Goal: Communication & Community: Answer question/provide support

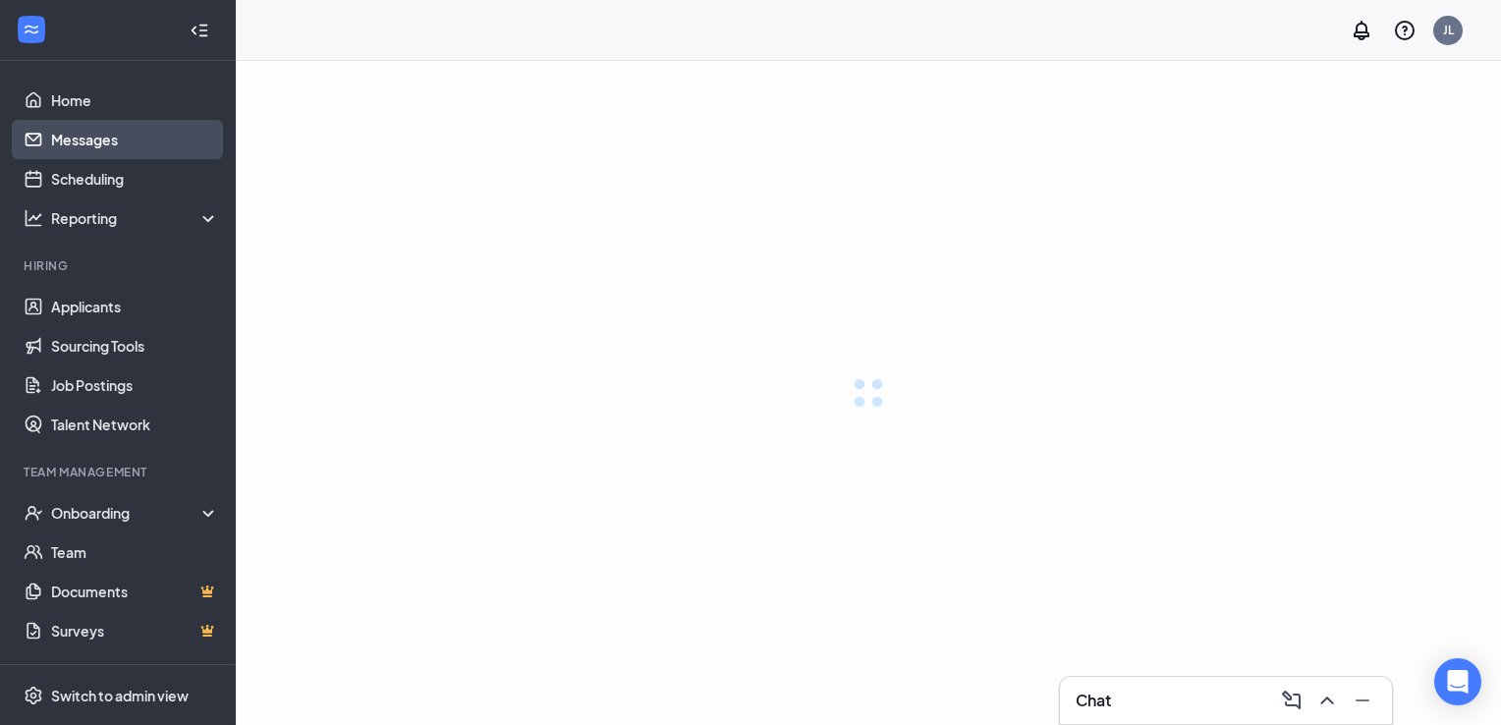
click at [109, 140] on link "Messages" at bounding box center [135, 139] width 168 height 39
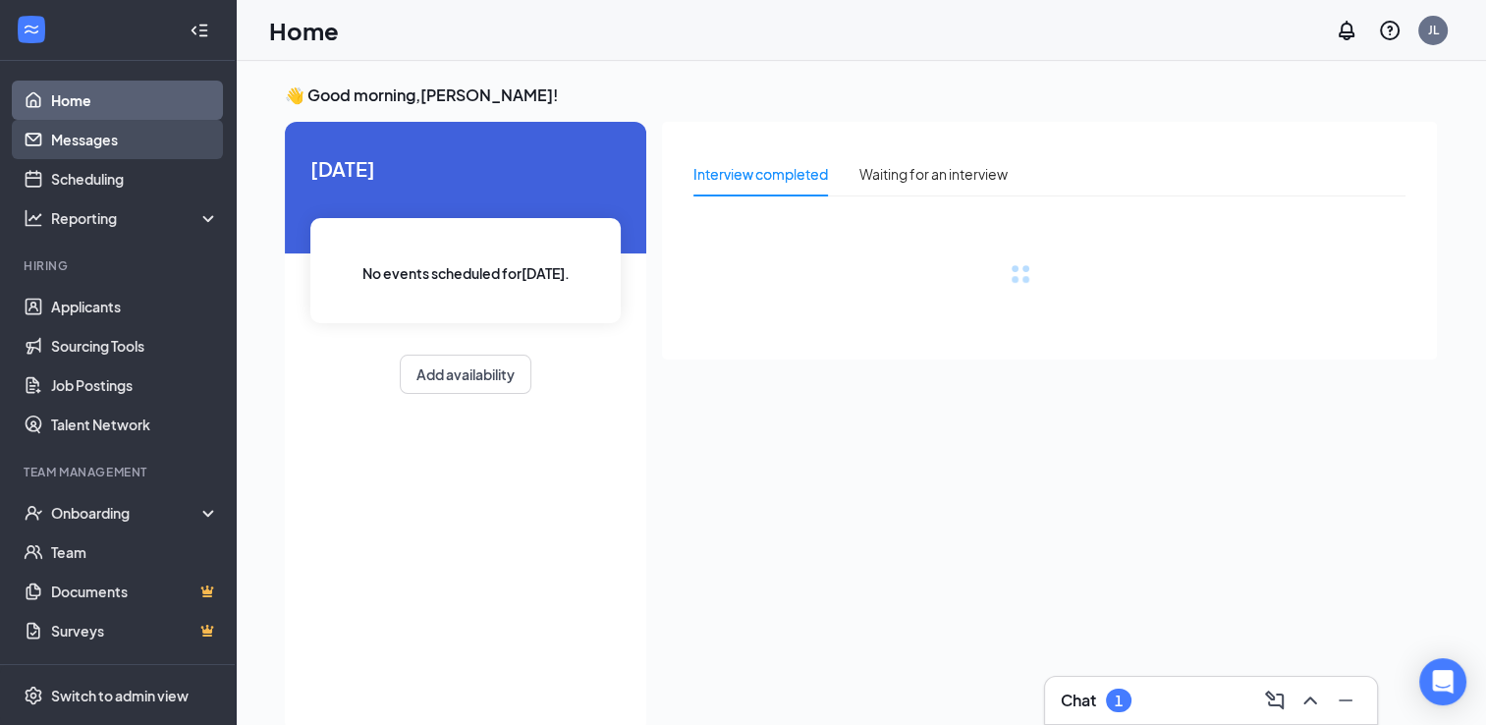
click at [109, 140] on link "Messages" at bounding box center [135, 139] width 168 height 39
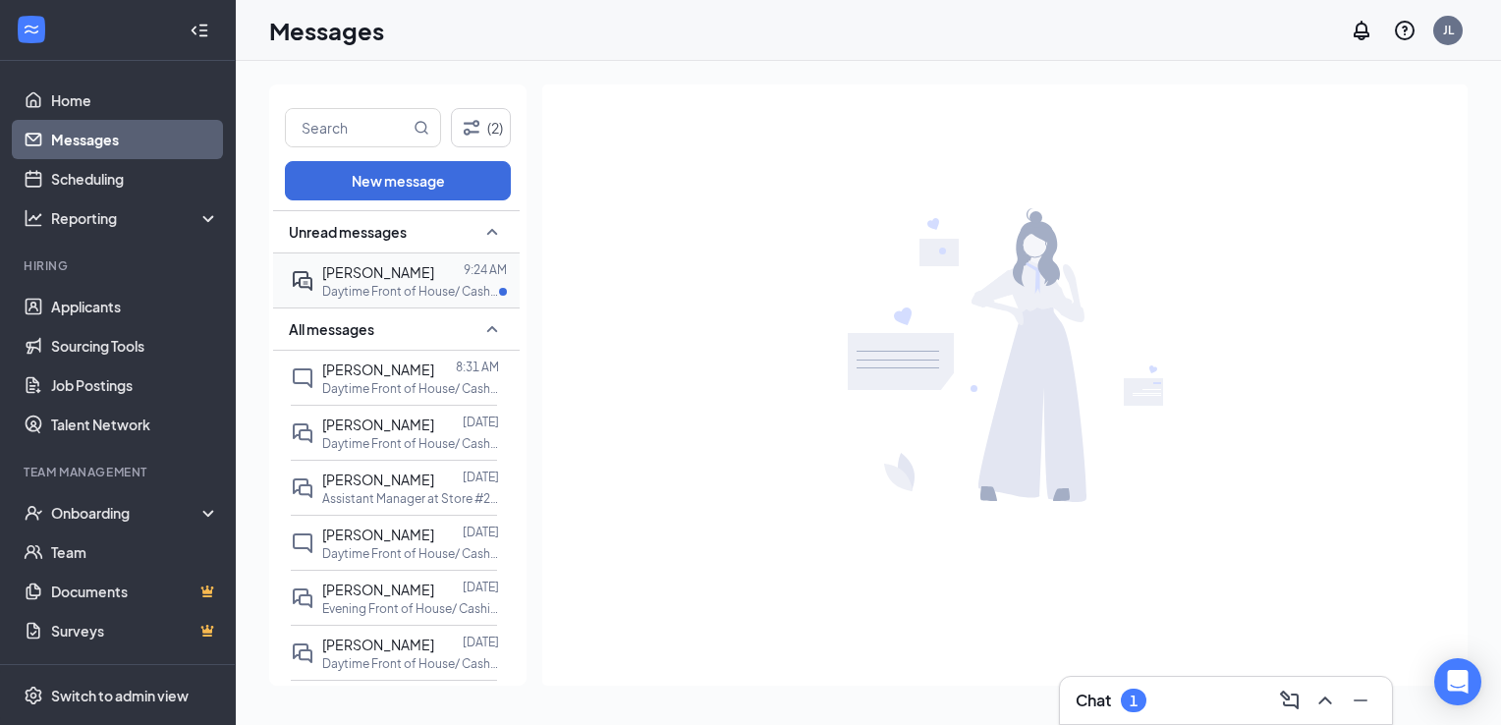
click at [441, 274] on div at bounding box center [448, 272] width 29 height 22
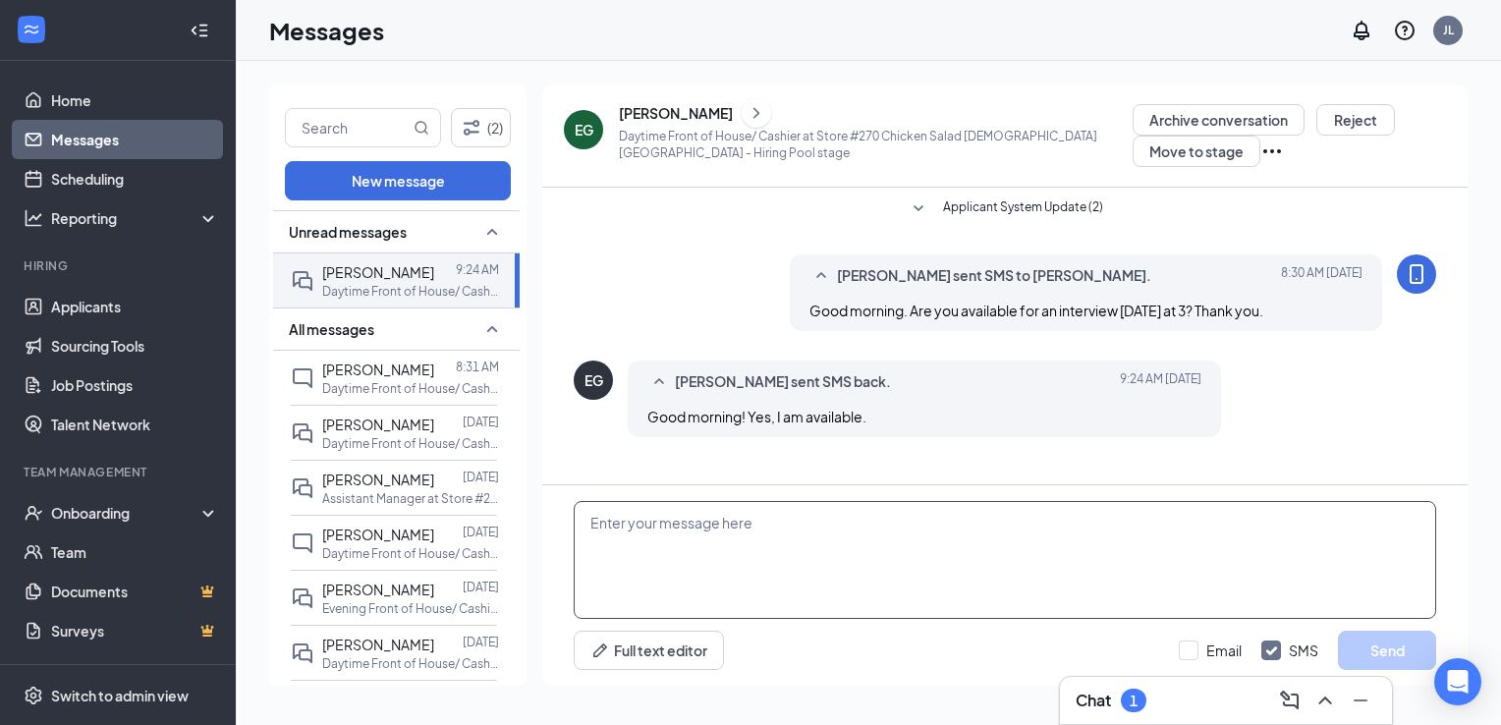
click at [835, 561] on textarea at bounding box center [1005, 560] width 862 height 118
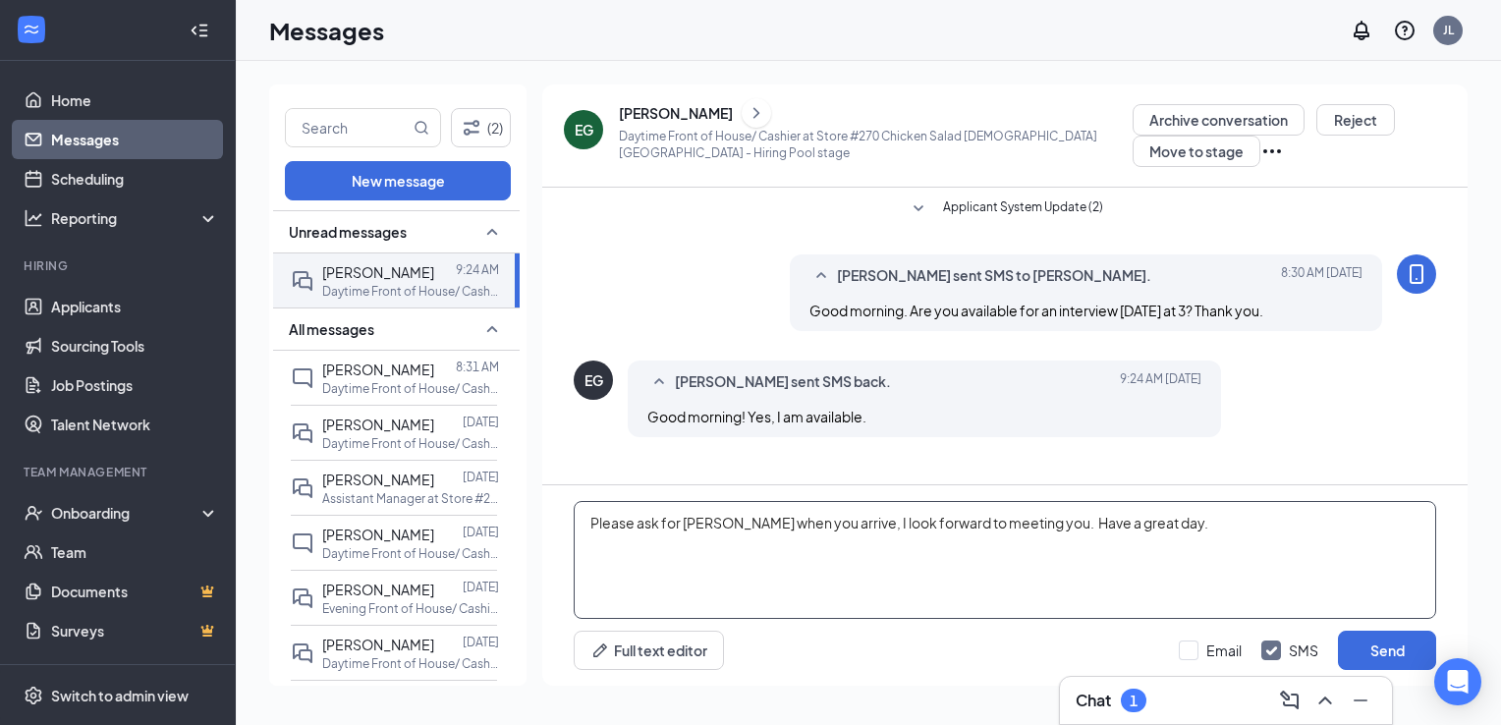
type textarea "Please ask for [PERSON_NAME] when you arrive, I look forward to meeting you. Ha…"
click at [1409, 659] on button "Send" at bounding box center [1387, 650] width 98 height 39
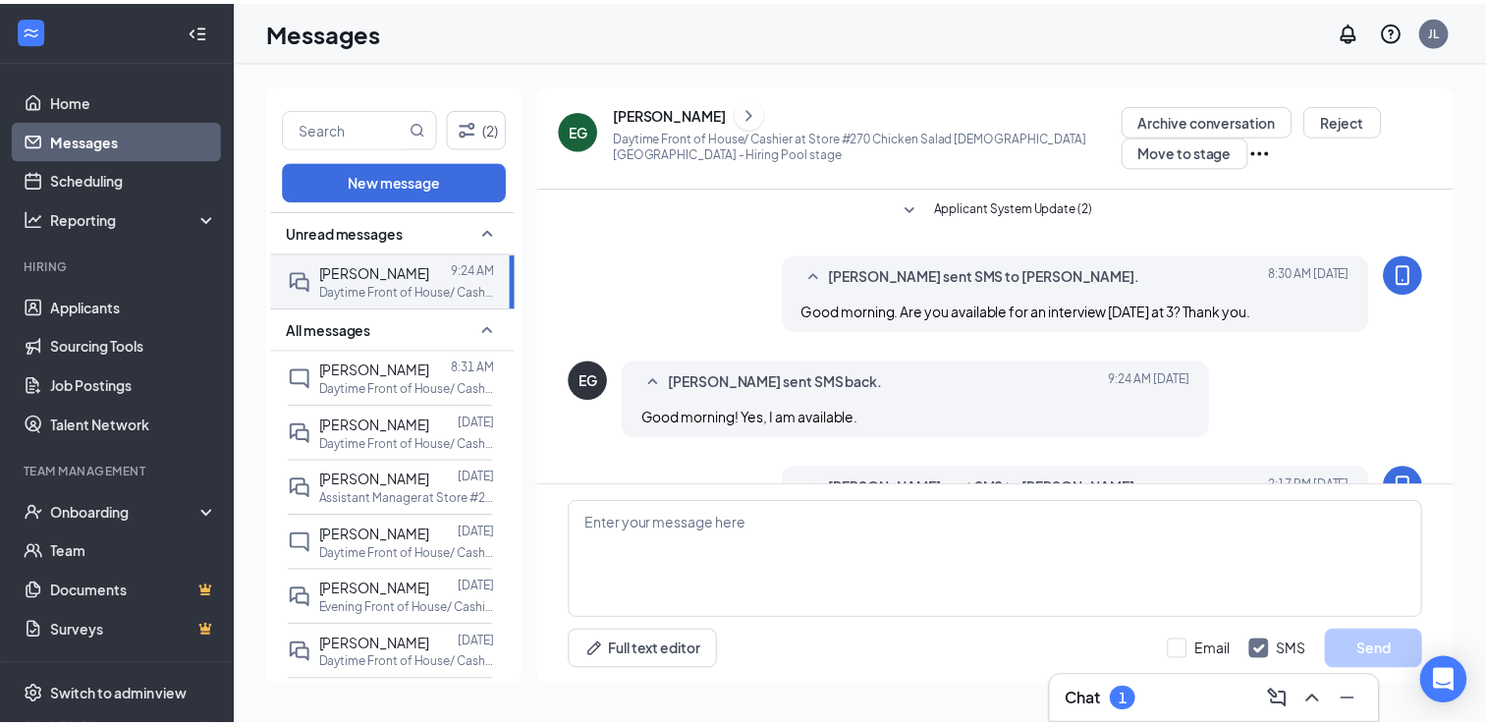
scroll to position [98, 0]
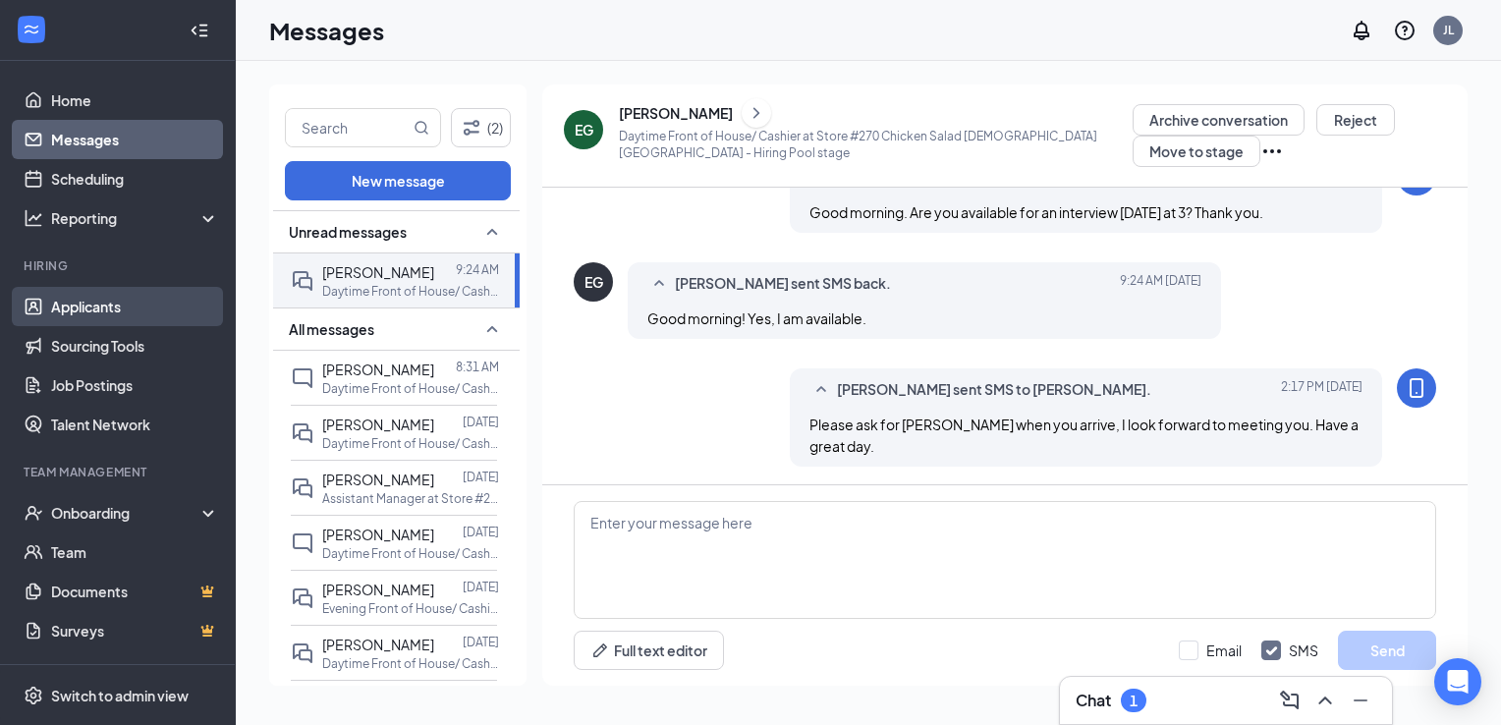
click at [53, 304] on link "Applicants" at bounding box center [135, 306] width 168 height 39
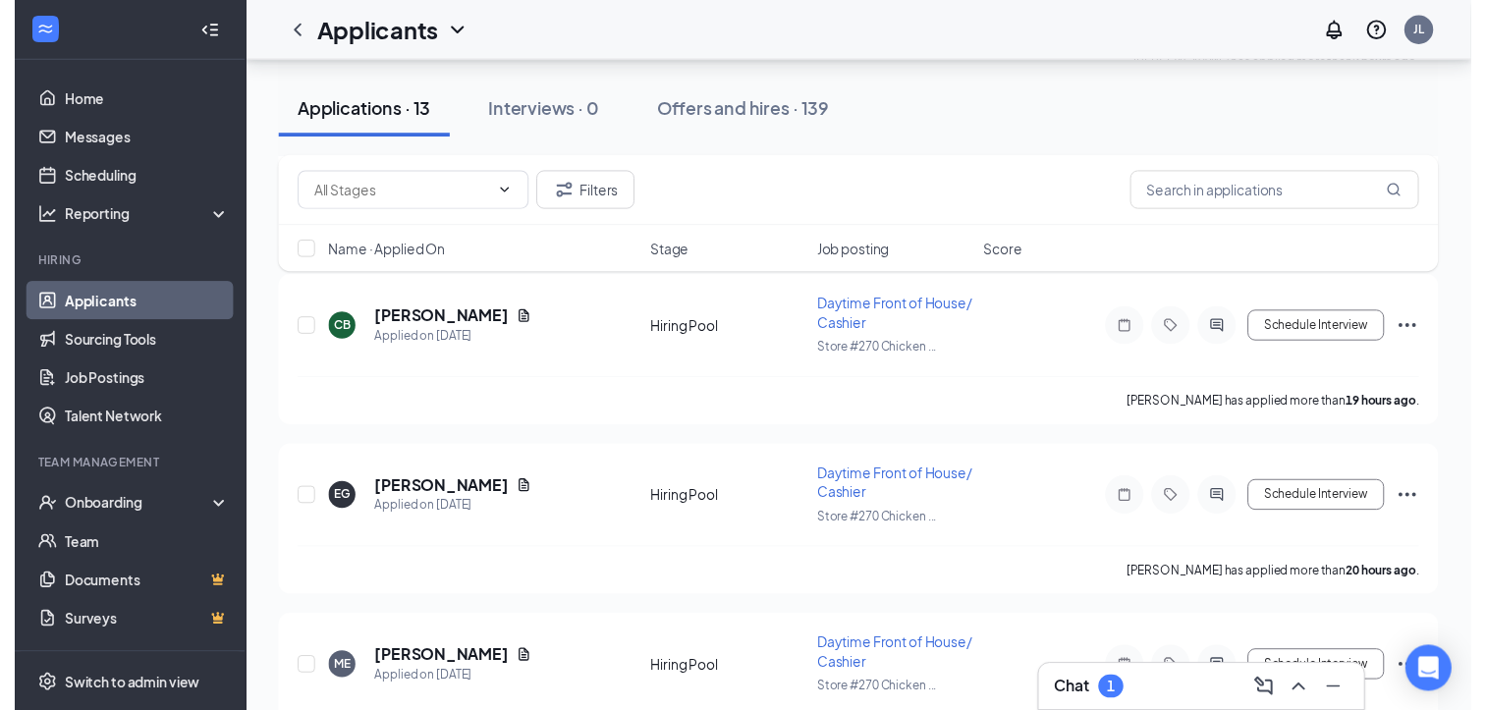
scroll to position [263, 0]
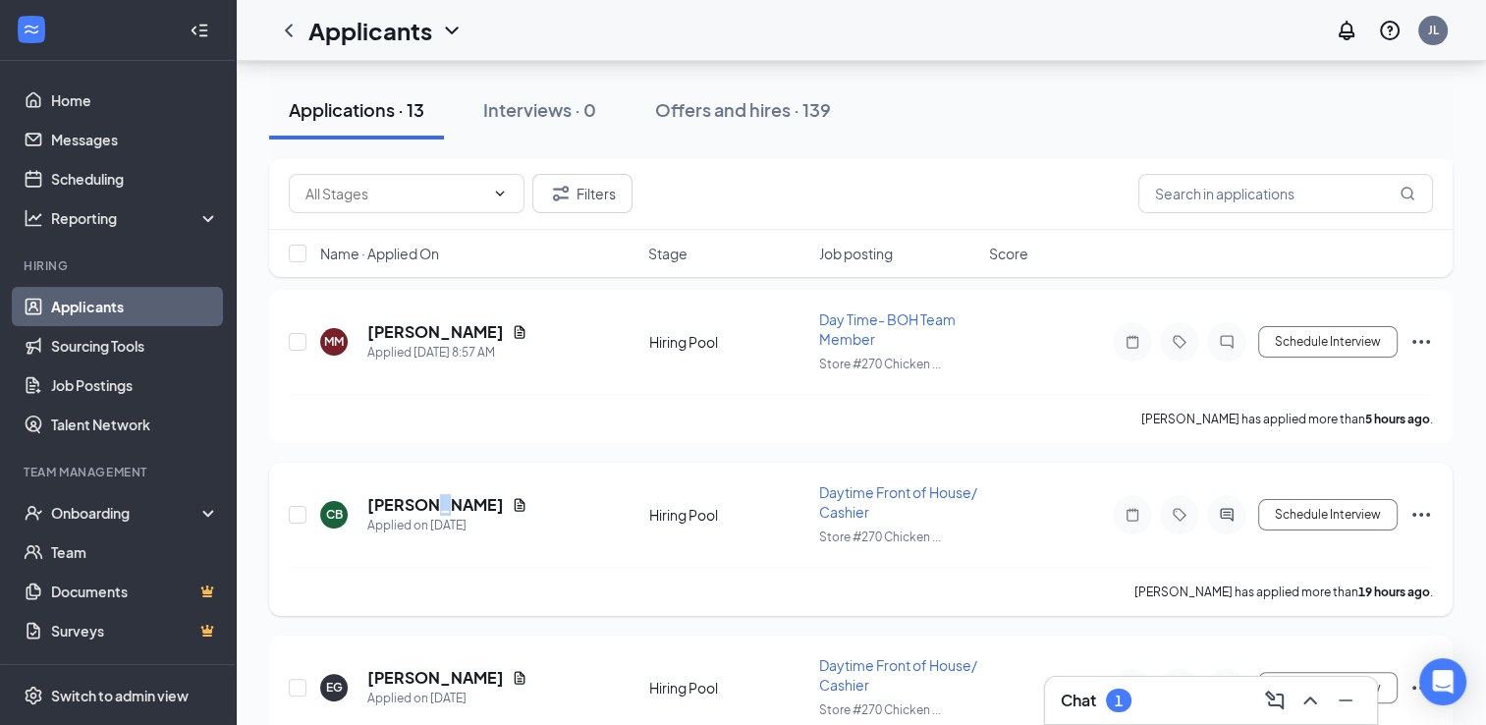
drag, startPoint x: 85, startPoint y: 307, endPoint x: 424, endPoint y: 493, distance: 386.4
click at [424, 494] on h5 "[PERSON_NAME]" at bounding box center [435, 505] width 137 height 22
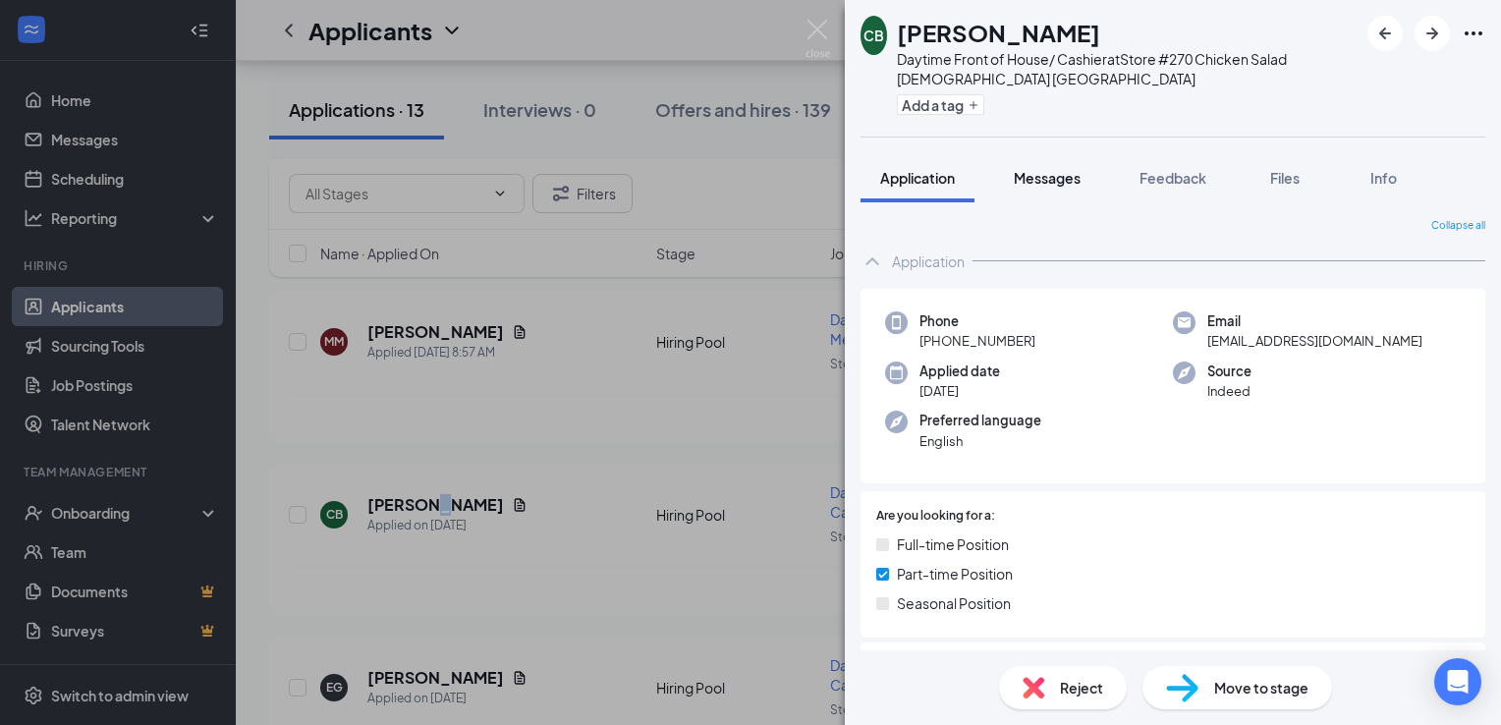
click at [1053, 174] on span "Messages" at bounding box center [1047, 178] width 67 height 18
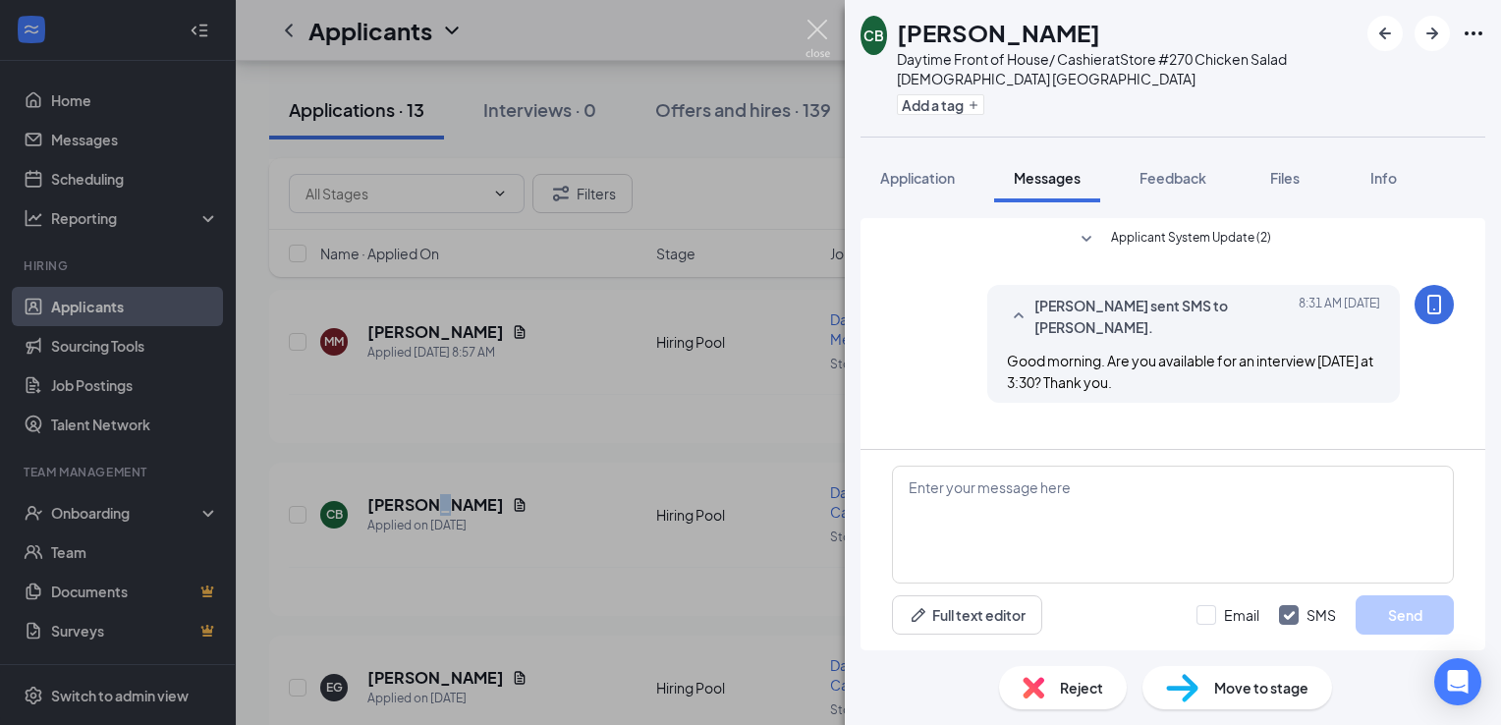
click at [817, 36] on img at bounding box center [817, 39] width 25 height 38
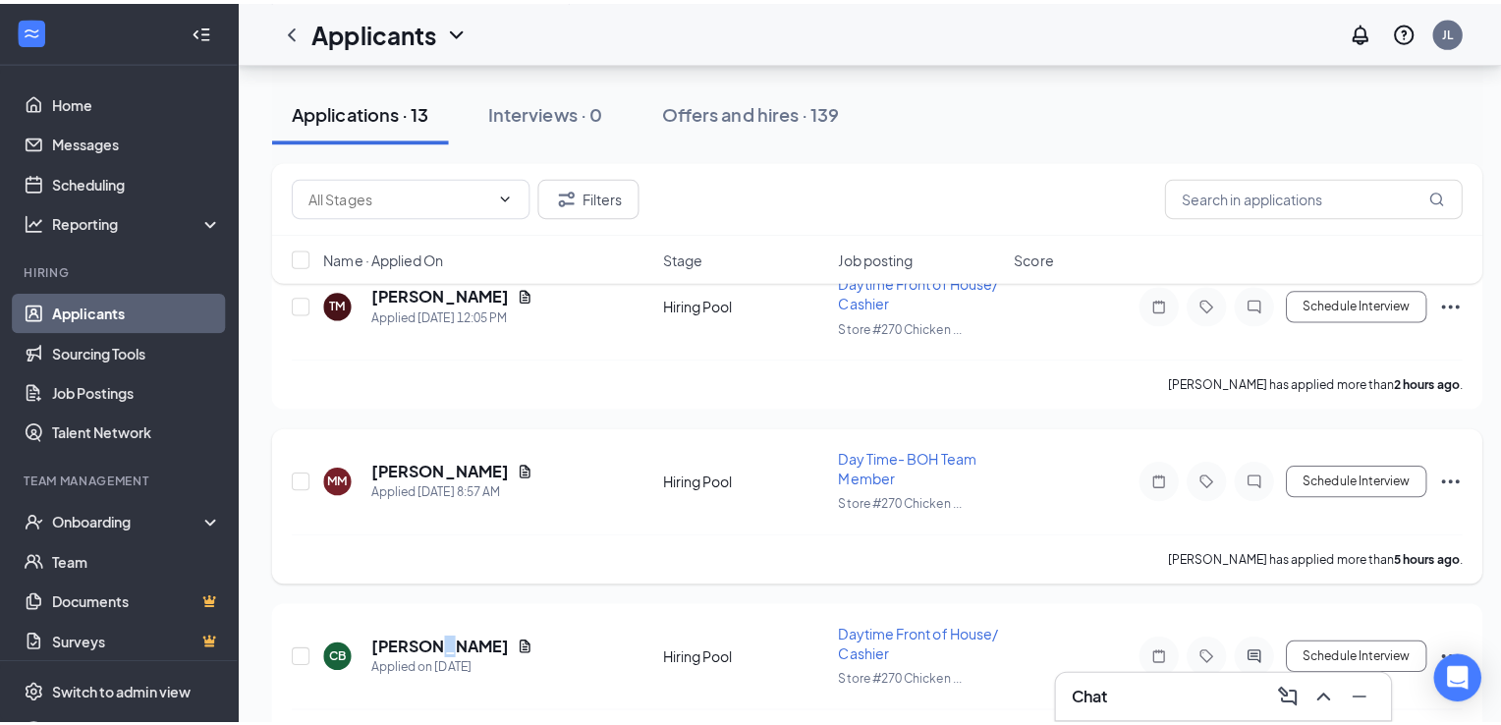
scroll to position [94, 0]
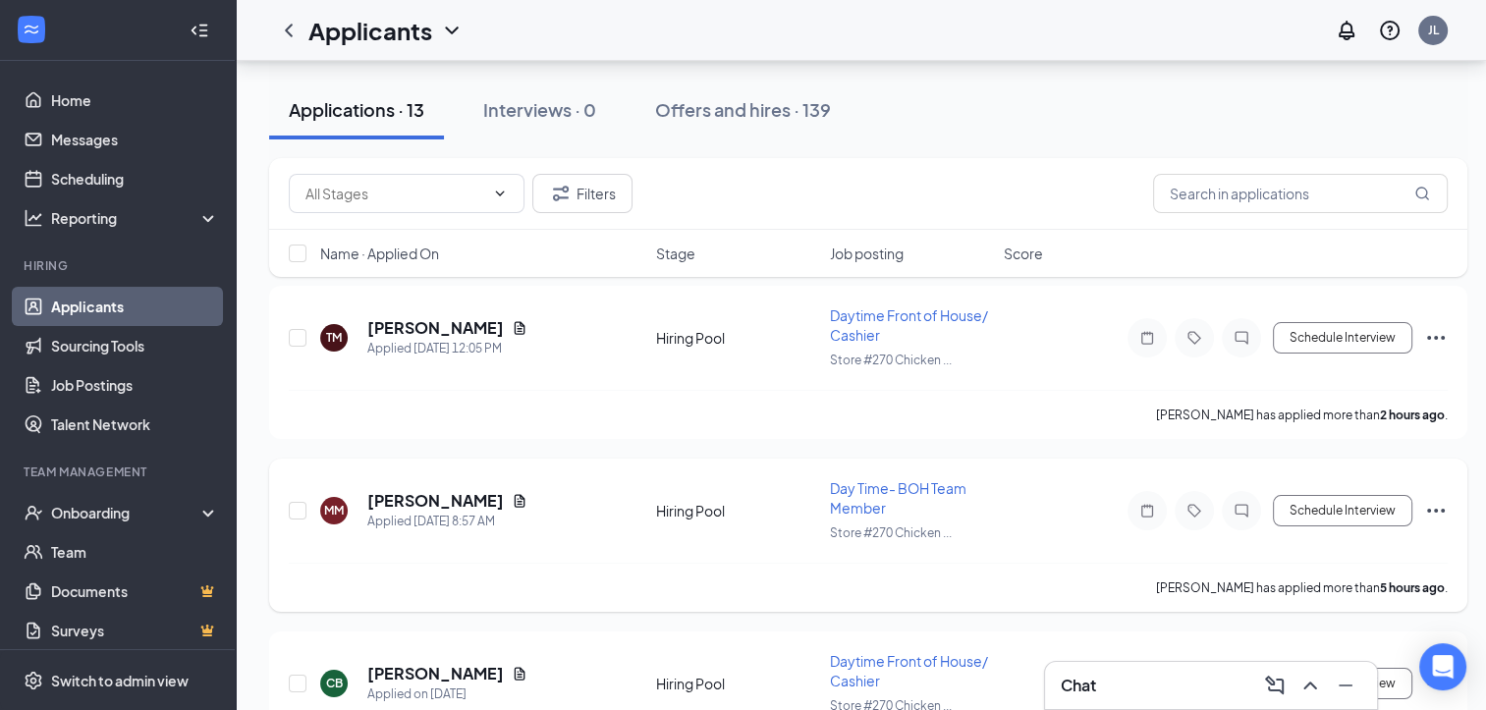
click at [440, 498] on h5 "[PERSON_NAME]" at bounding box center [435, 501] width 137 height 22
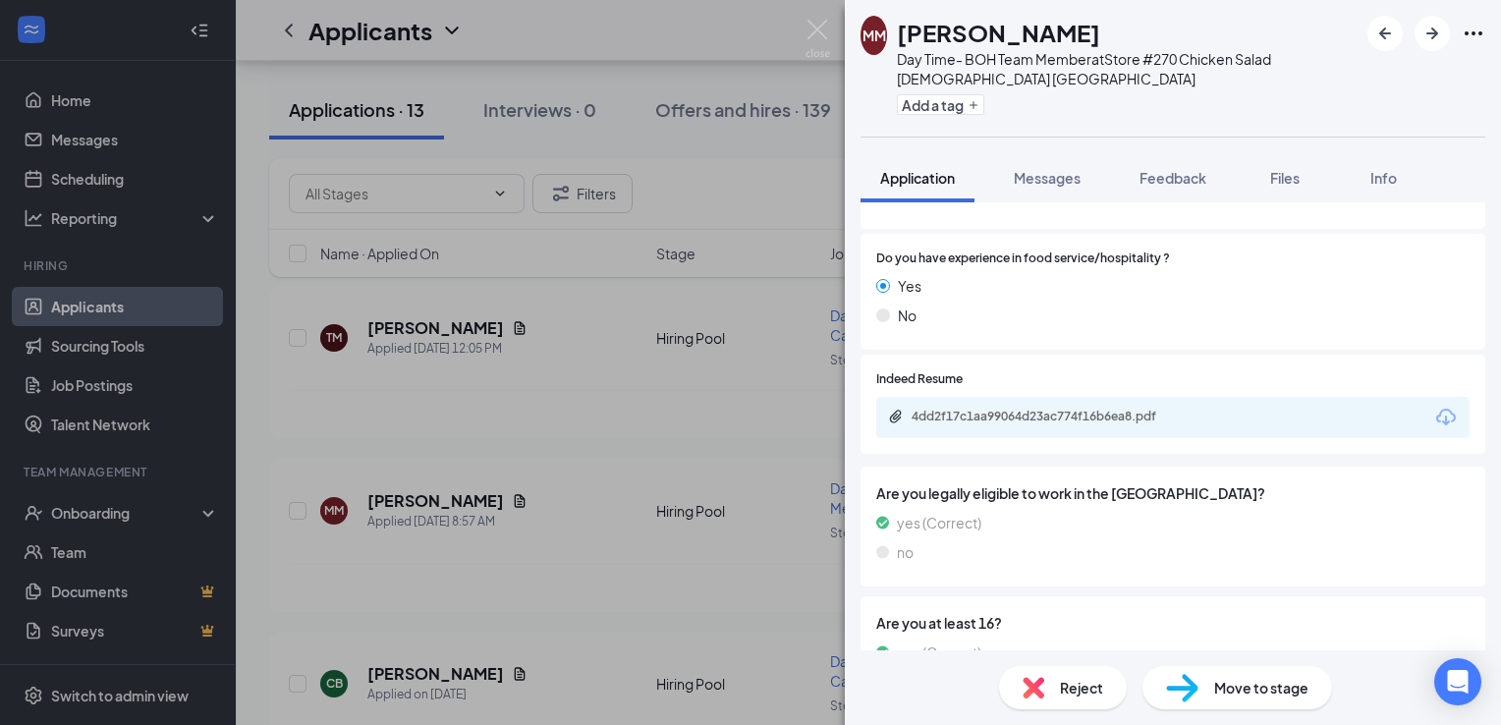
scroll to position [924, 0]
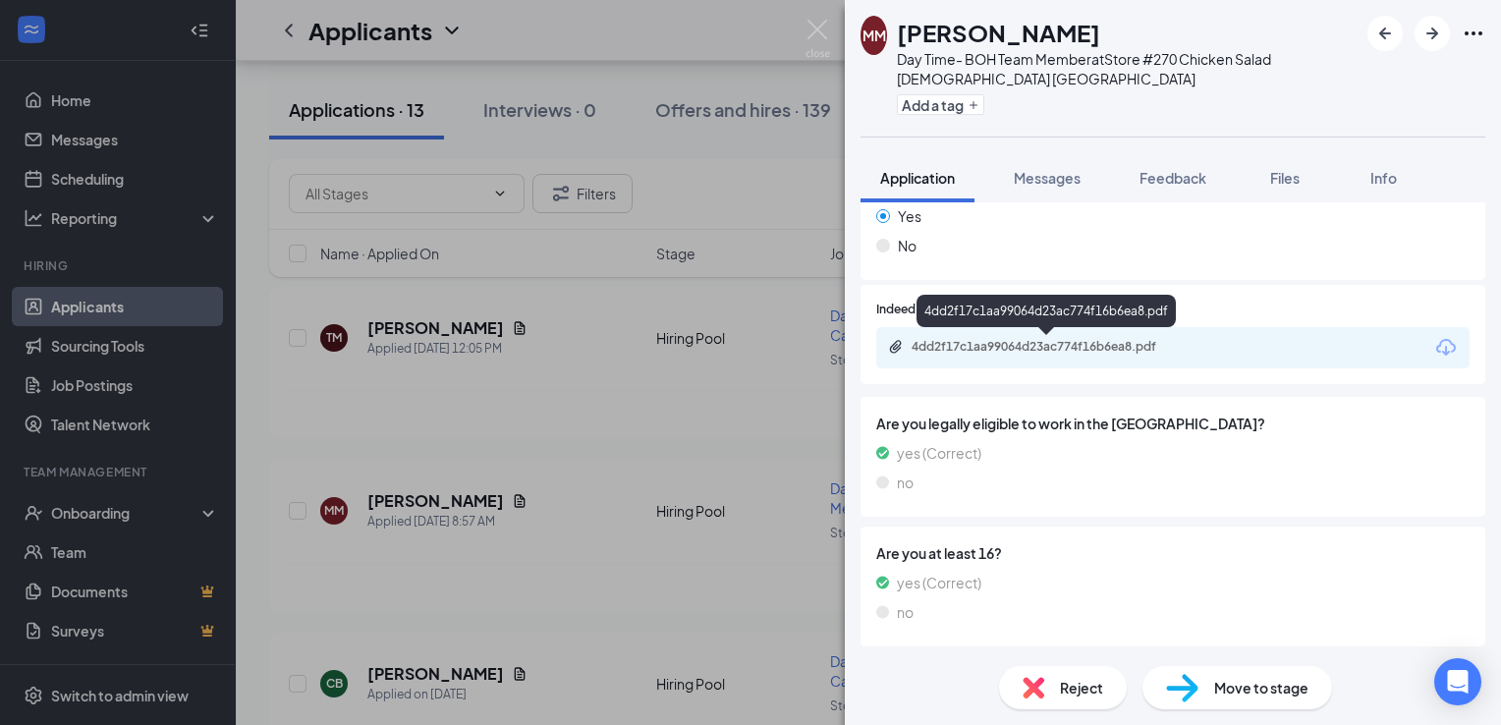
click at [1032, 343] on div "4dd2f17c1aa99064d23ac774f16b6ea8.pdf" at bounding box center [1049, 347] width 275 height 16
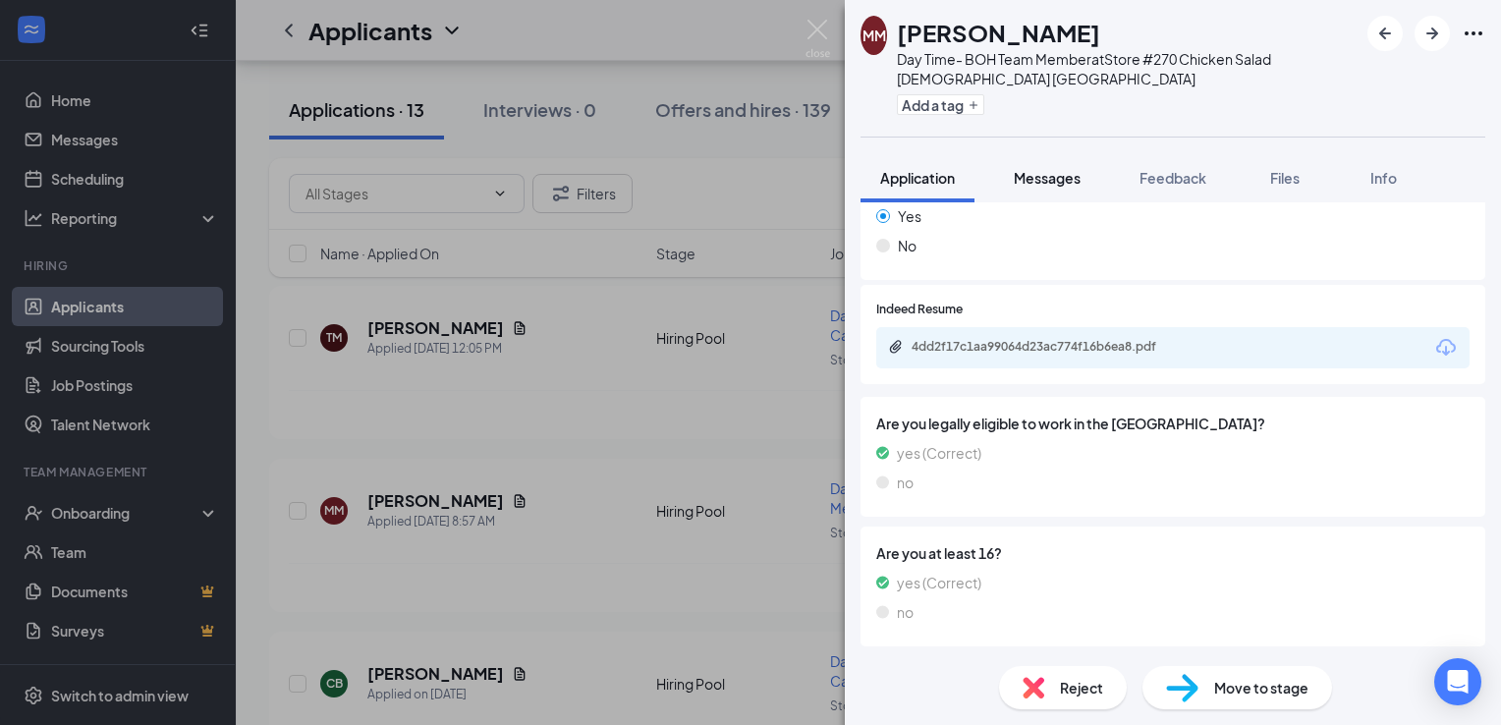
scroll to position [916, 0]
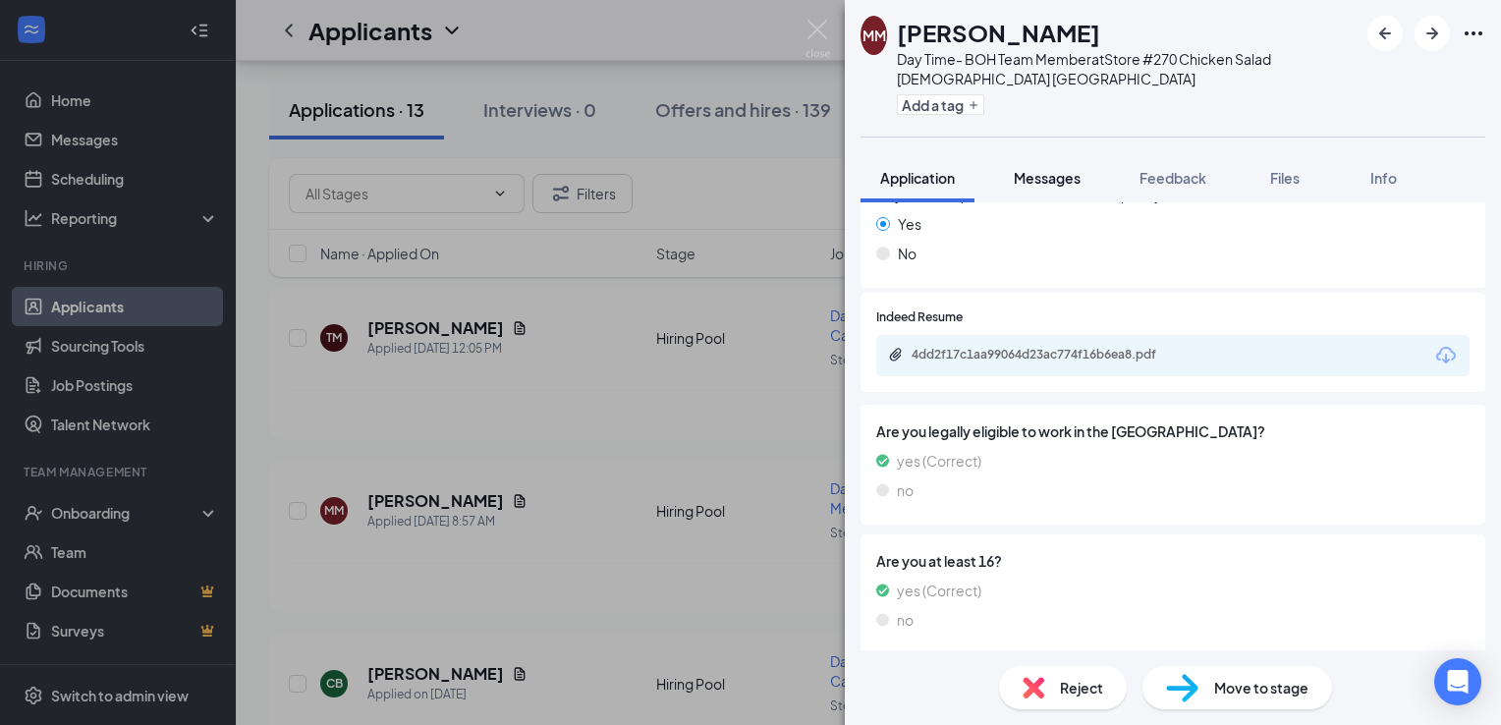
click at [1069, 170] on span "Messages" at bounding box center [1047, 178] width 67 height 18
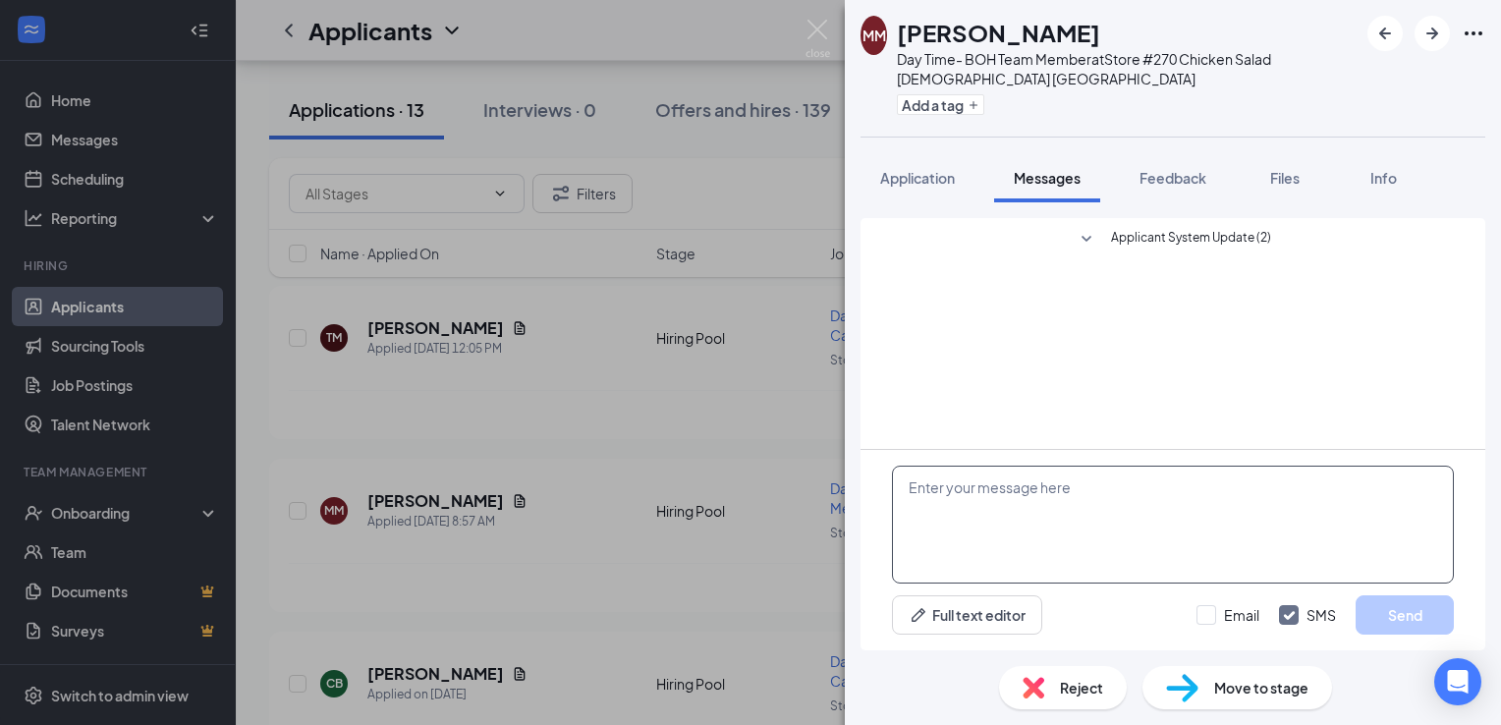
click at [1006, 501] on textarea at bounding box center [1173, 525] width 562 height 118
click at [1006, 501] on textarea "G" at bounding box center [1173, 525] width 562 height 118
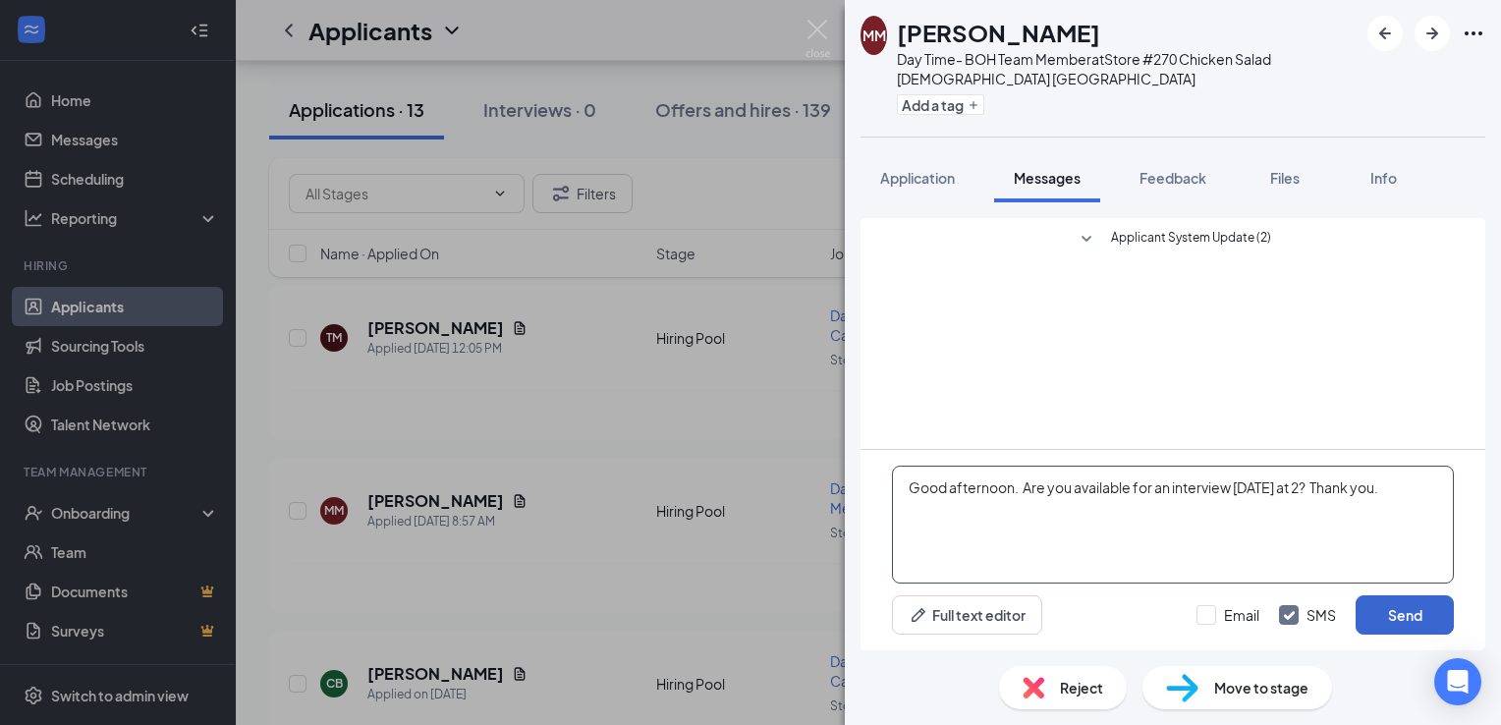
type textarea "Good afternoon. Are you available for an interview [DATE] at 2? Thank you."
click at [1411, 610] on button "Send" at bounding box center [1405, 614] width 98 height 39
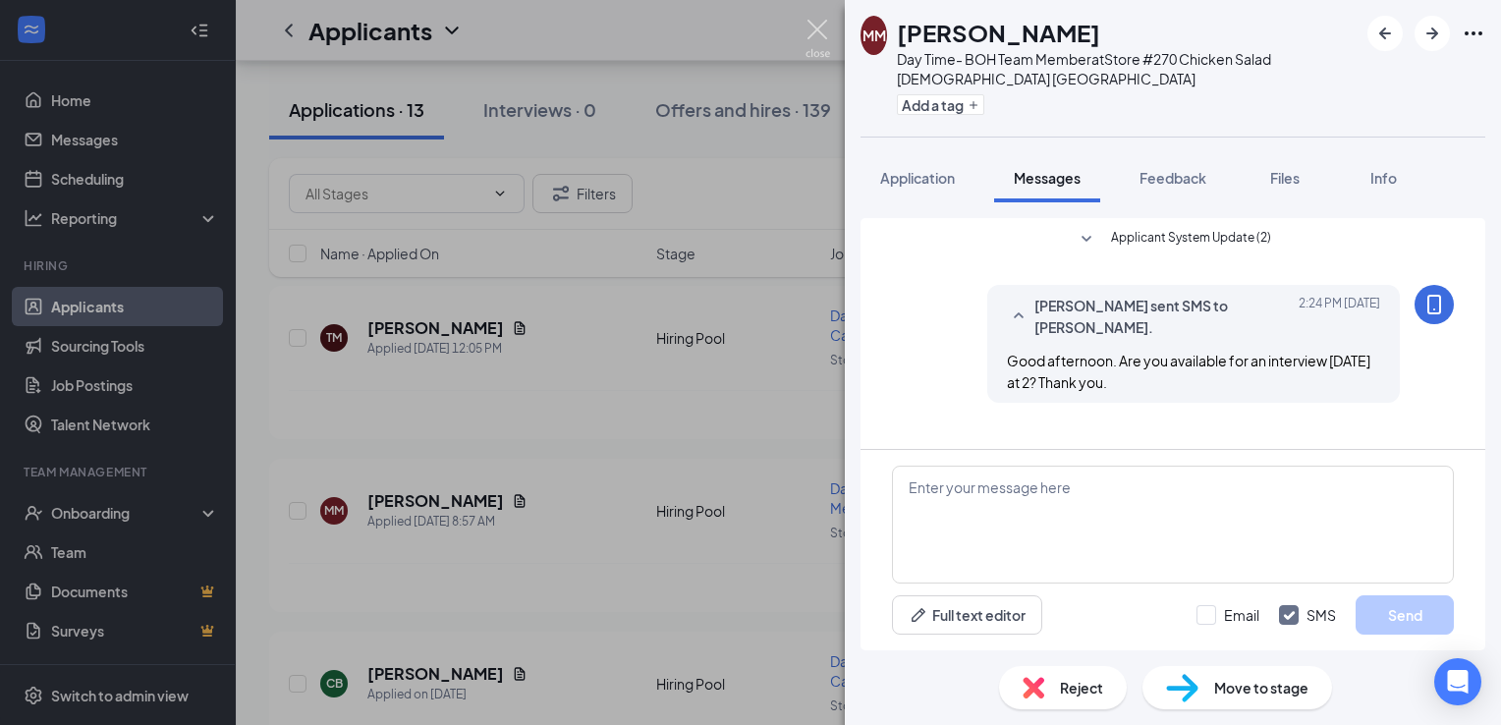
click at [822, 20] on img at bounding box center [817, 39] width 25 height 38
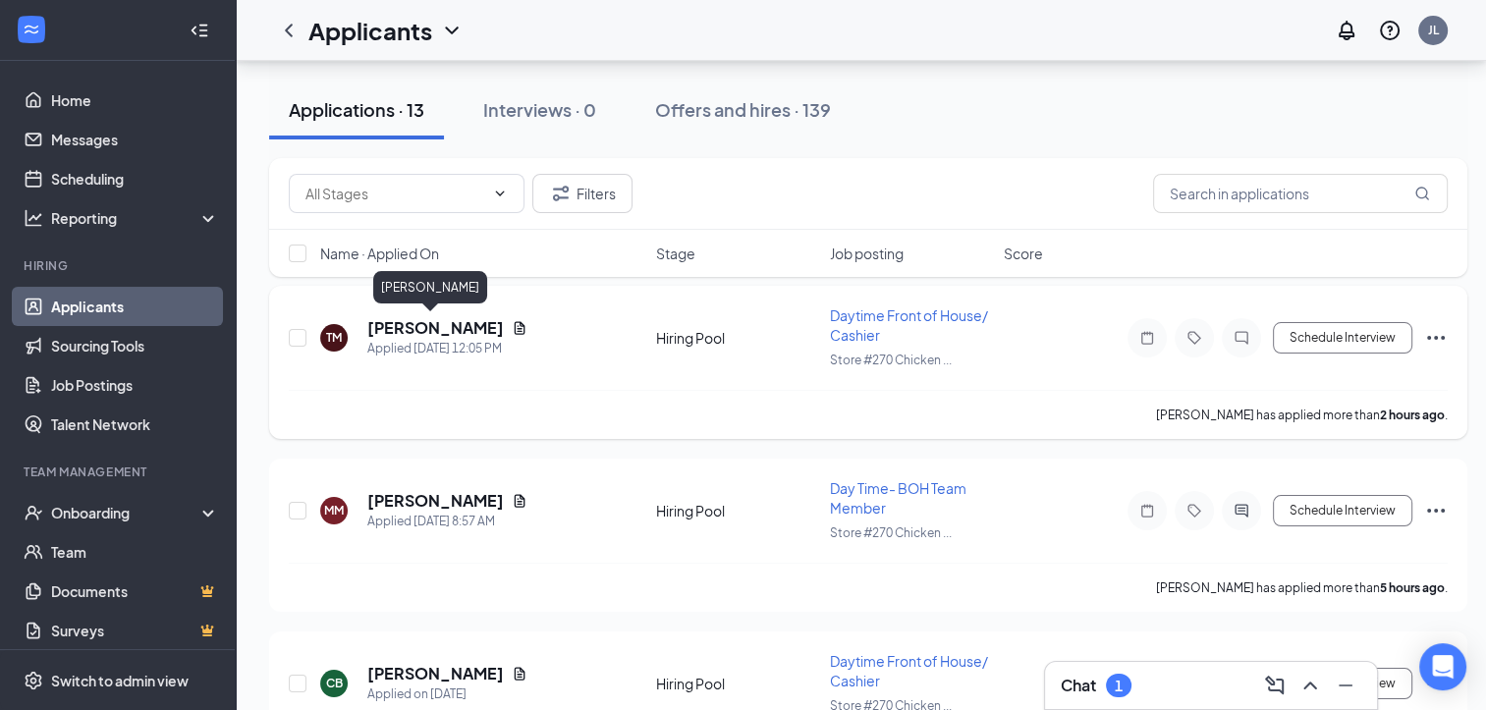
click at [420, 348] on div "Applied [DATE] 12:05 PM" at bounding box center [447, 349] width 160 height 20
click at [426, 341] on div "Applied [DATE] 12:05 PM" at bounding box center [447, 349] width 160 height 20
click at [424, 324] on h5 "[PERSON_NAME]" at bounding box center [435, 328] width 137 height 22
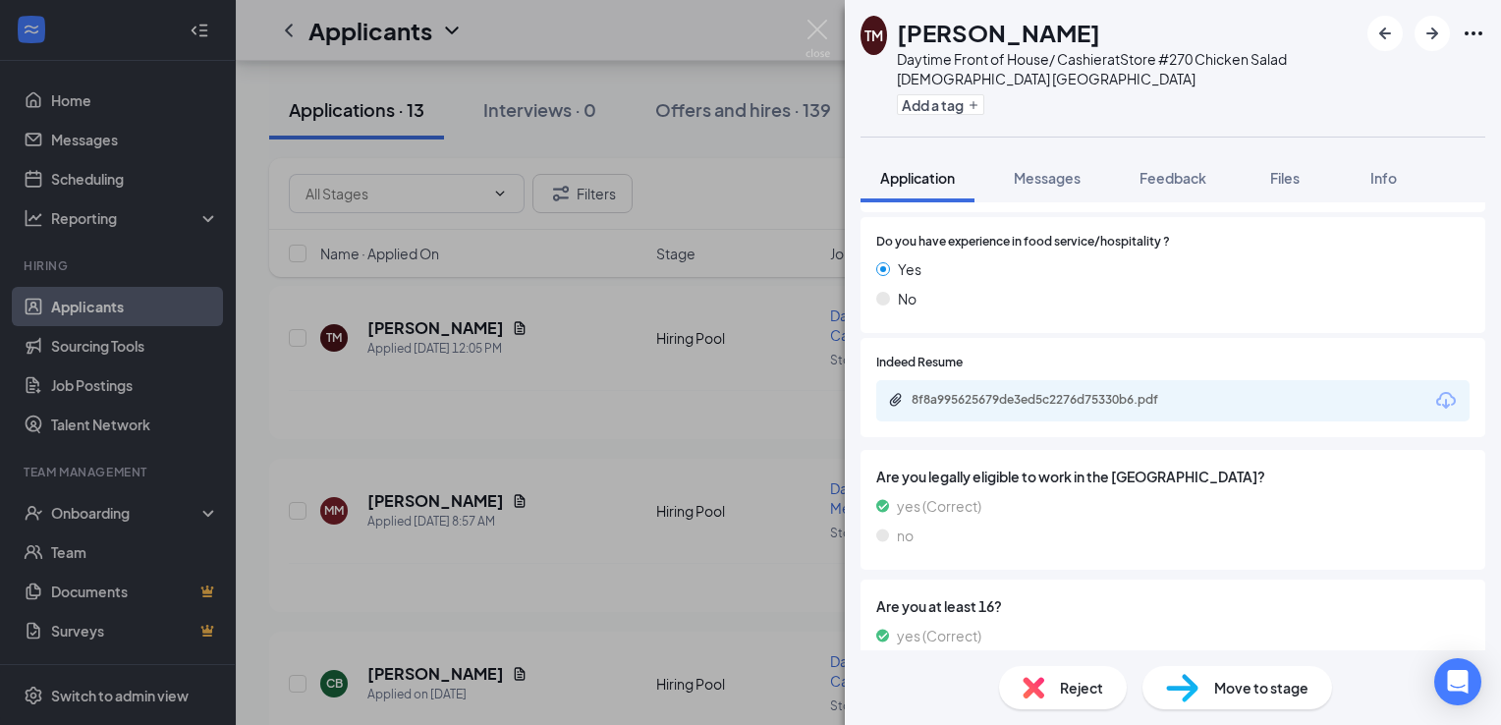
scroll to position [872, 0]
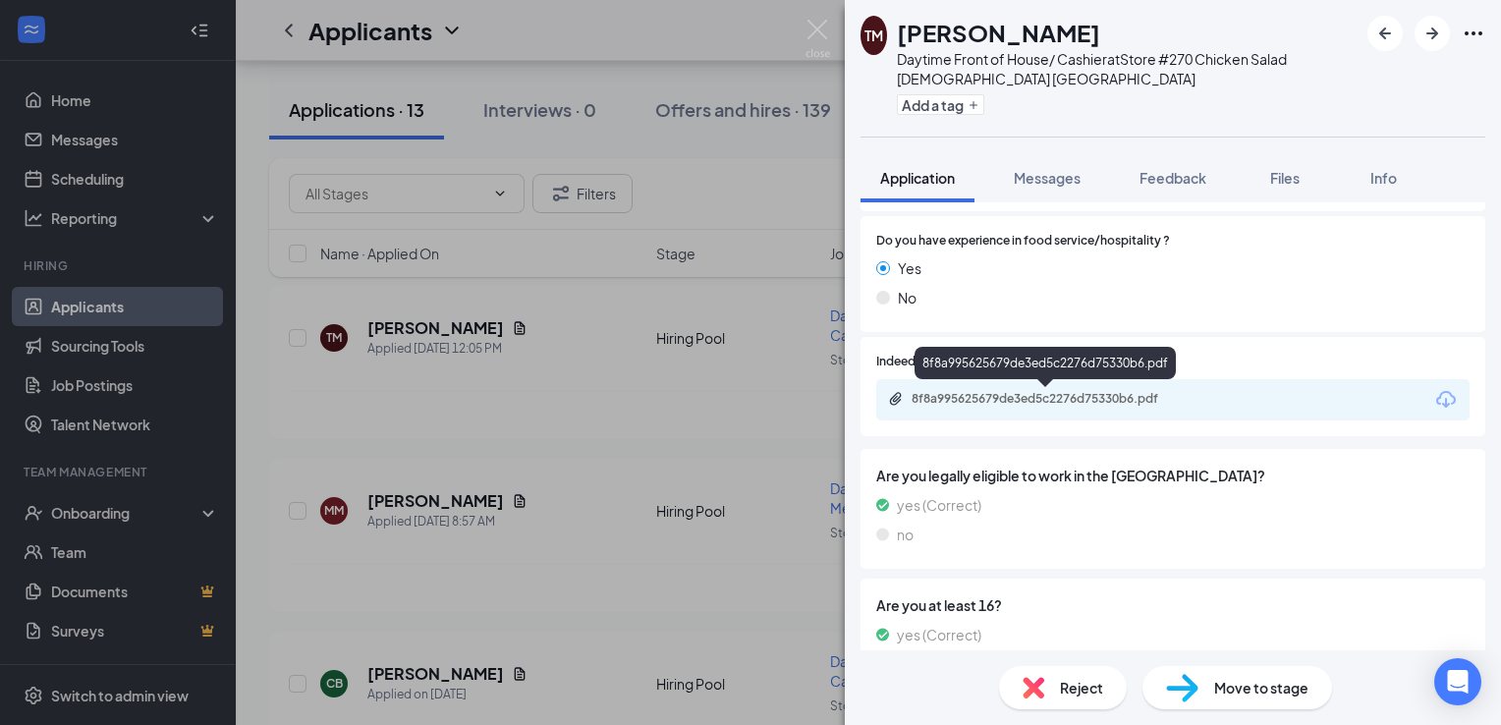
click at [1108, 402] on div "8f8a995625679de3ed5c2276d75330b6.pdf" at bounding box center [1049, 399] width 275 height 16
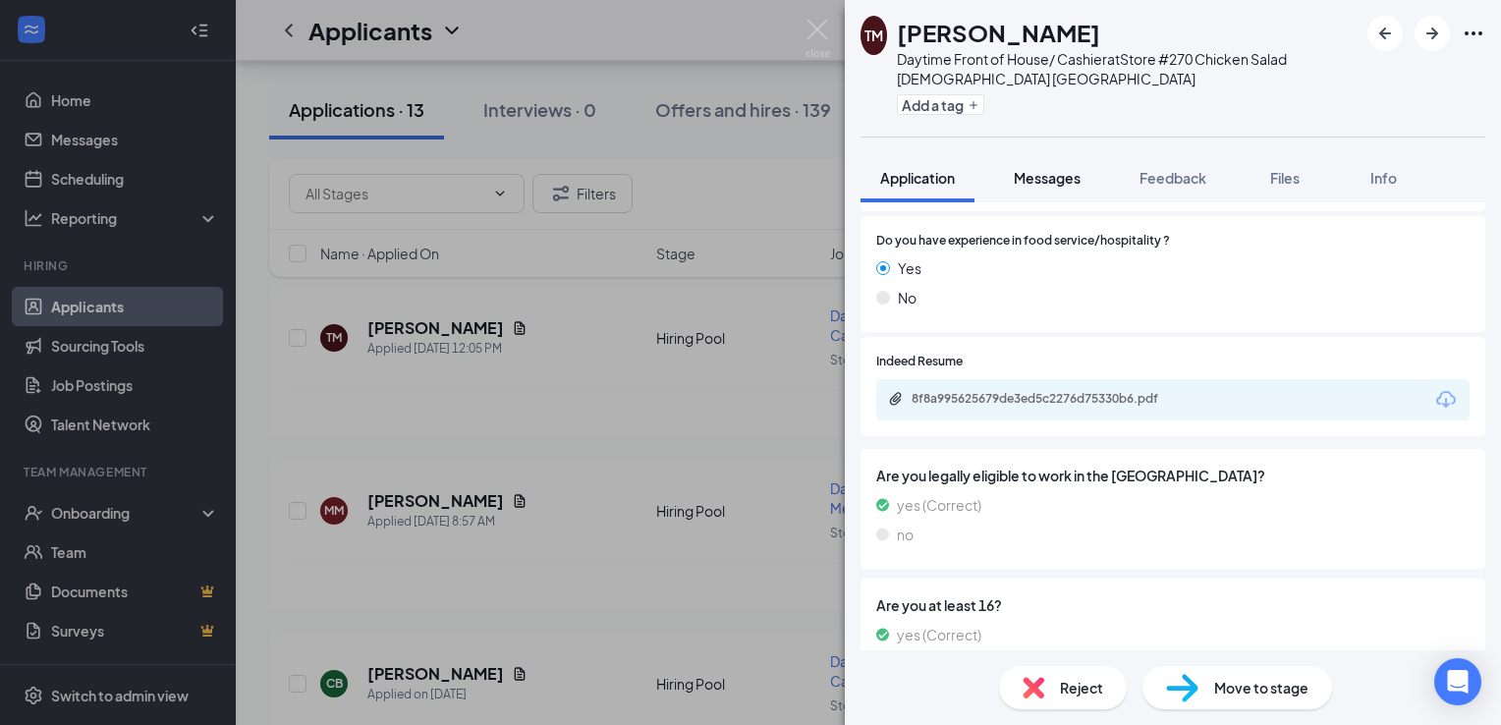
click at [1065, 185] on span "Messages" at bounding box center [1047, 178] width 67 height 18
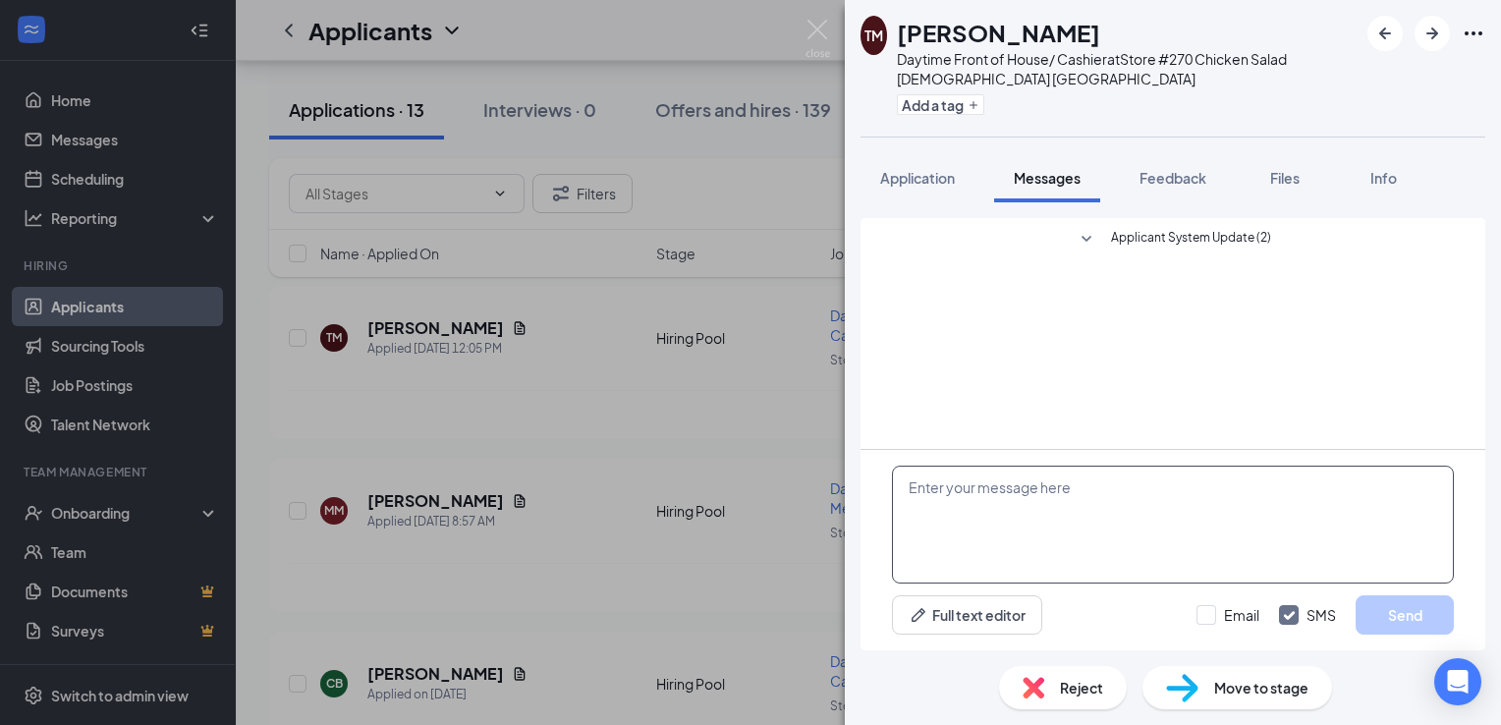
click at [1066, 506] on textarea at bounding box center [1173, 525] width 562 height 118
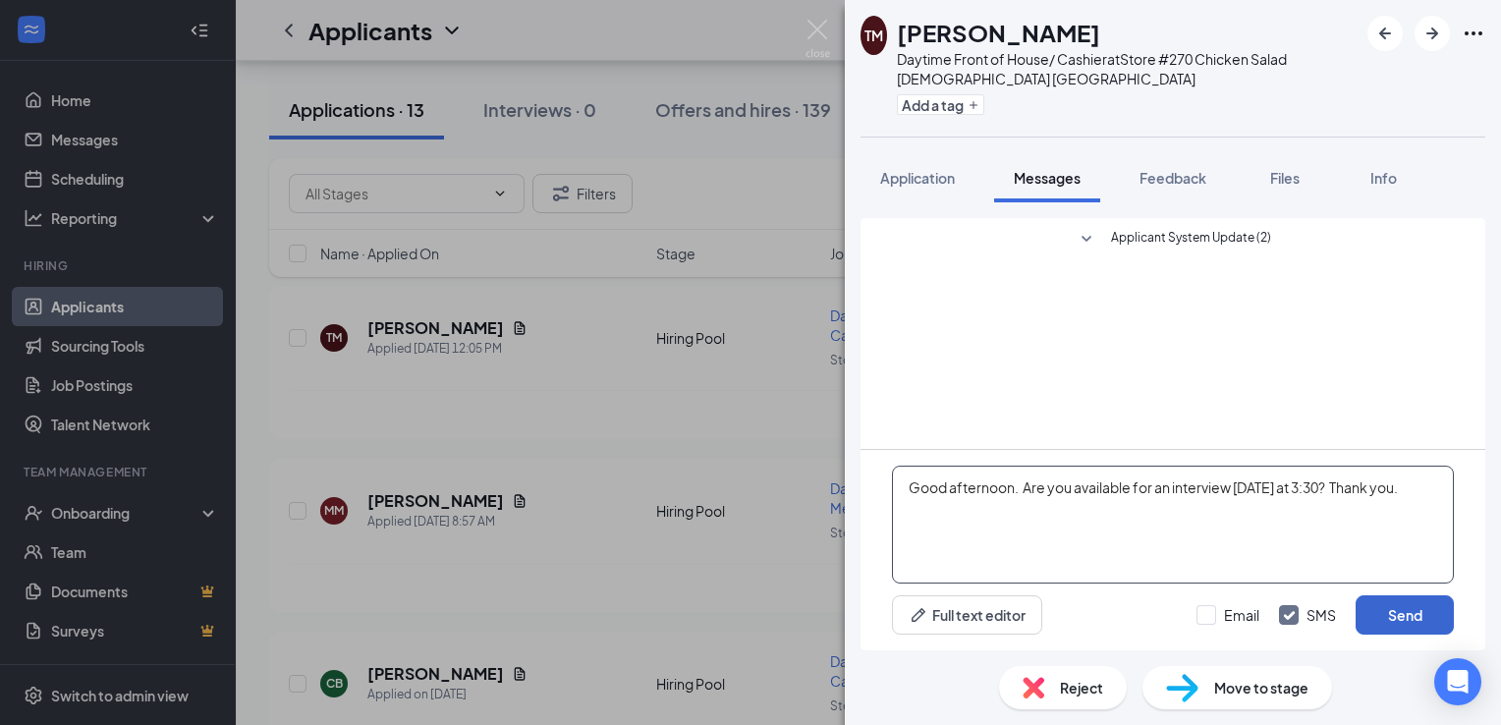
type textarea "Good afternoon. Are you available for an interview [DATE] at 3:30? Thank you."
click at [1424, 611] on button "Send" at bounding box center [1405, 614] width 98 height 39
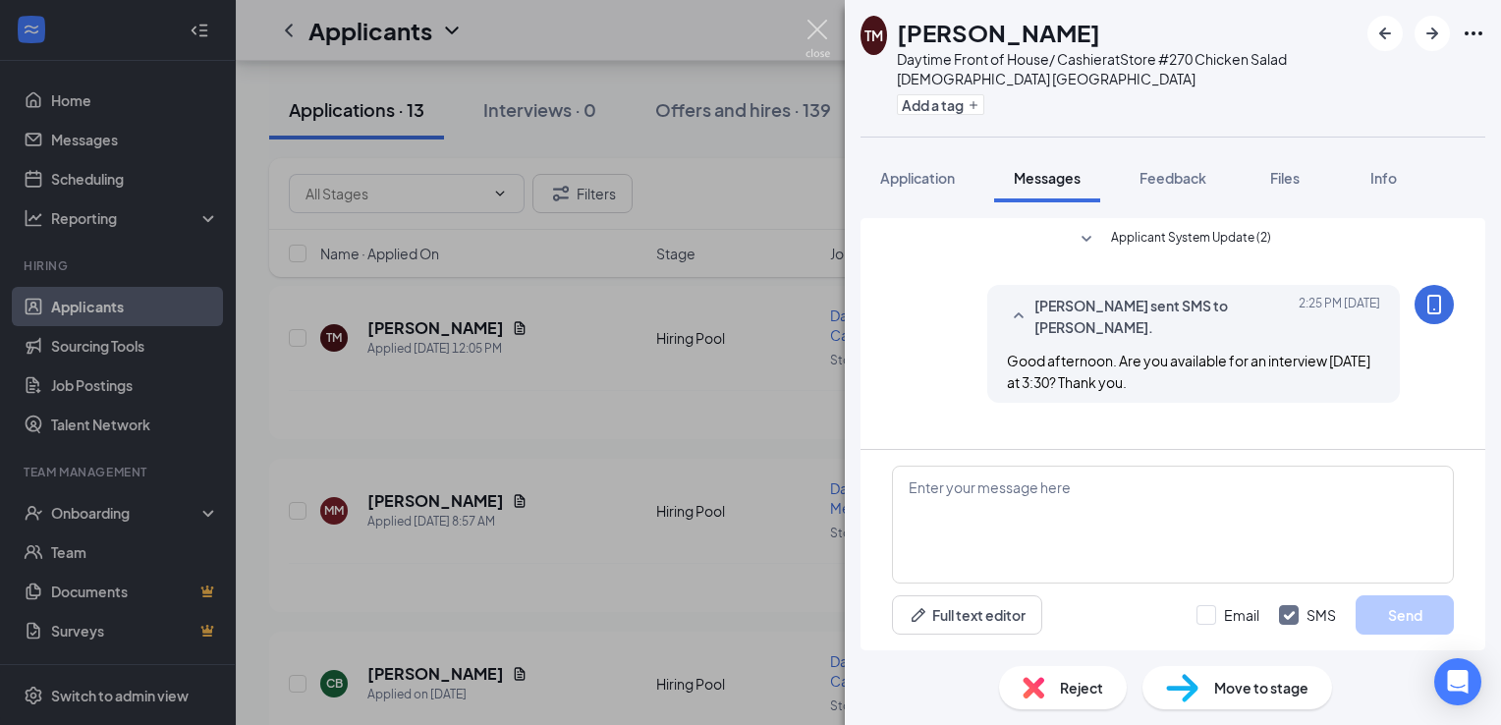
click at [821, 26] on img at bounding box center [817, 39] width 25 height 38
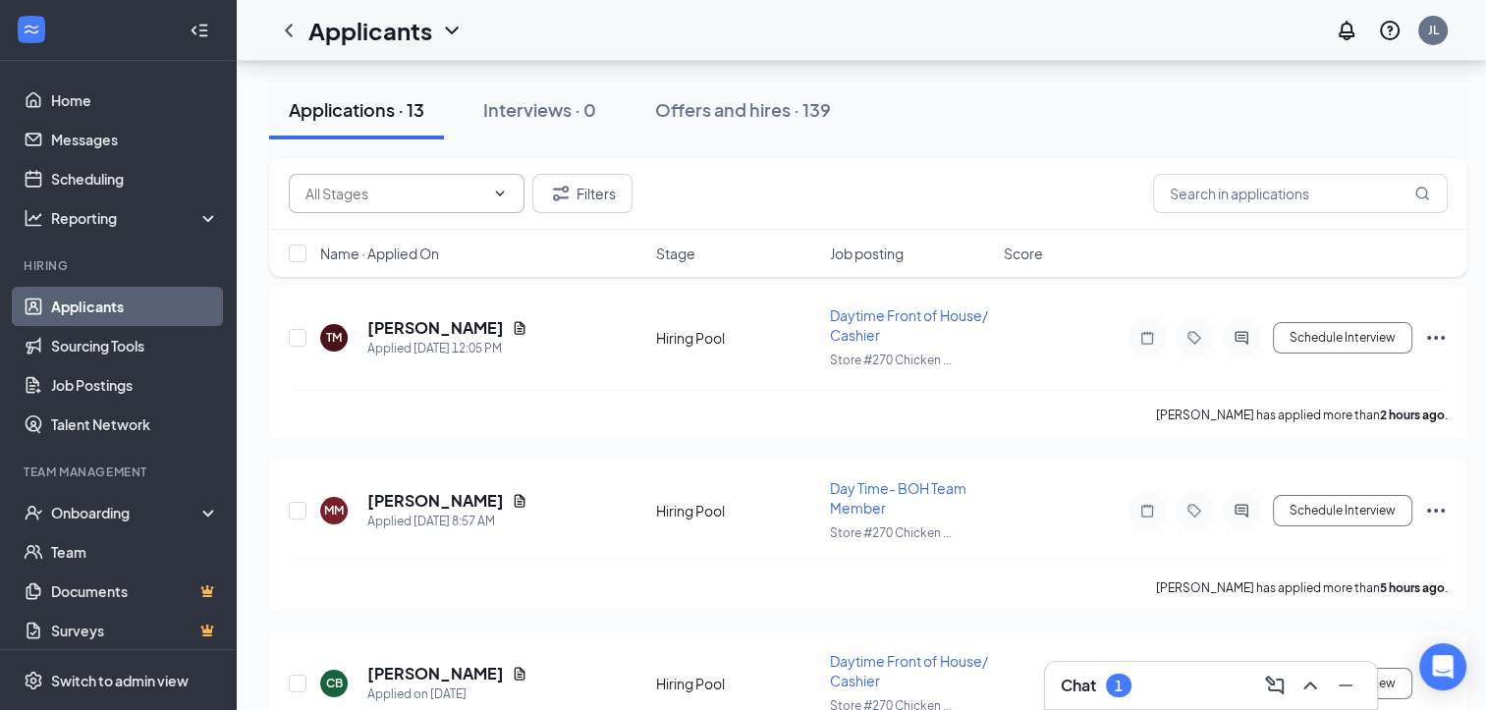
click at [488, 194] on span at bounding box center [498, 194] width 20 height 16
click at [465, 246] on div "Hiring Pool (12)" at bounding box center [407, 240] width 204 height 22
type input "Hiring Pool (12)"
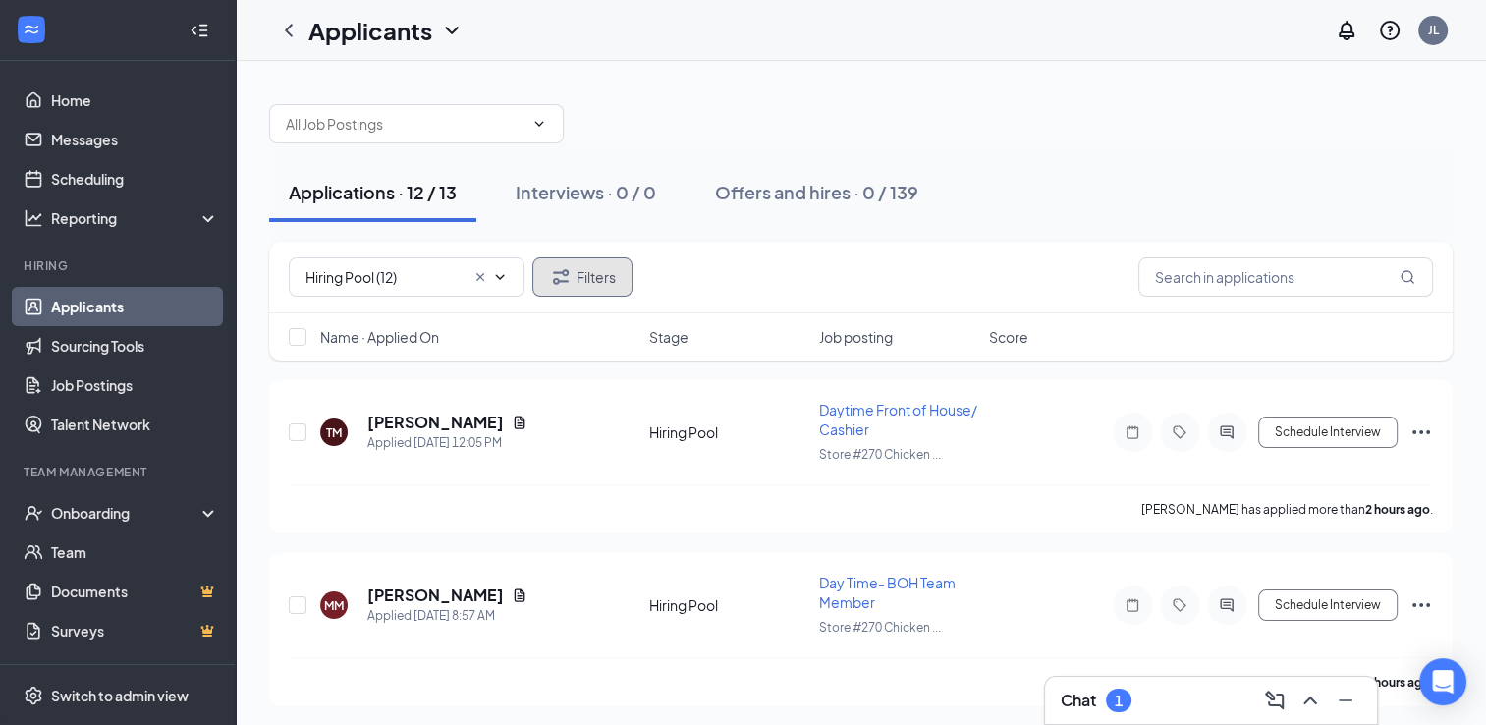
click at [562, 289] on button "Filters" at bounding box center [582, 276] width 100 height 39
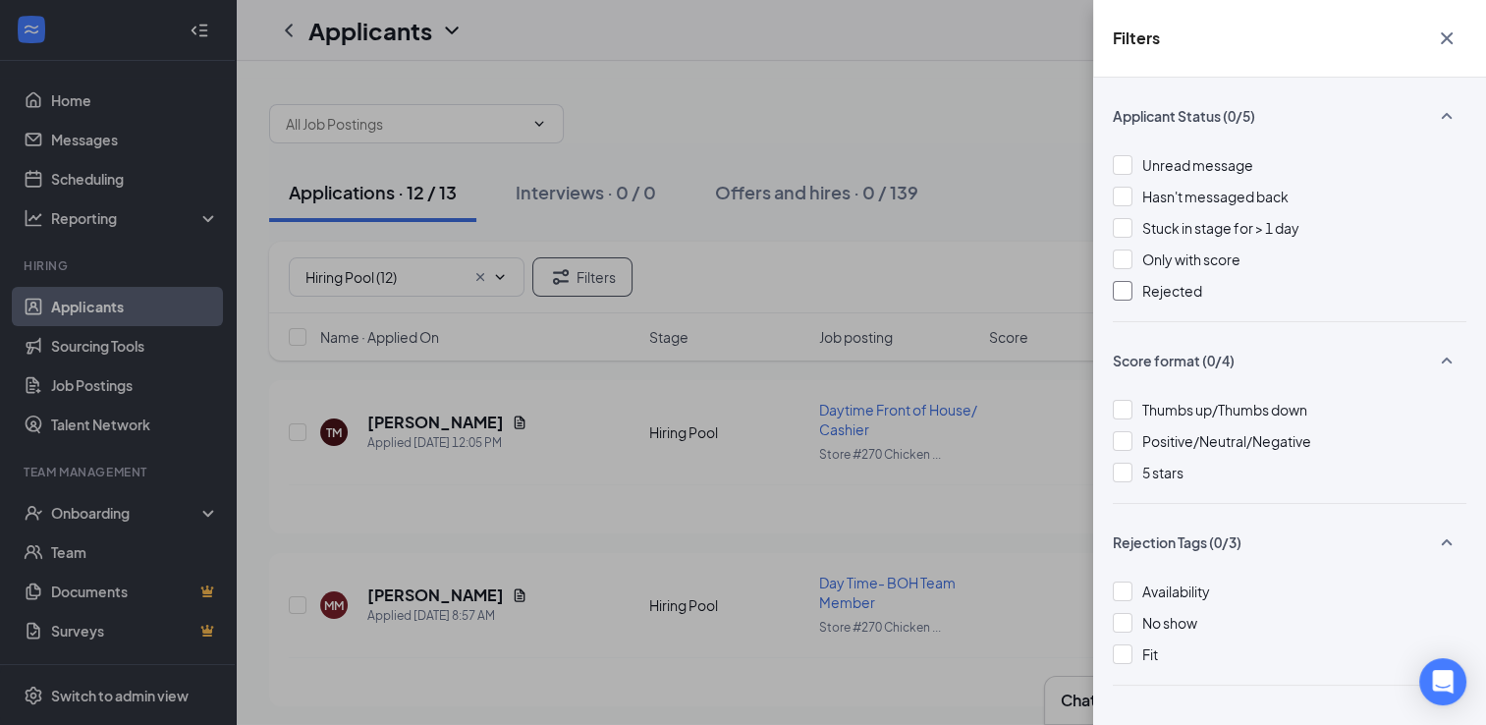
click at [1121, 290] on div at bounding box center [1123, 291] width 20 height 20
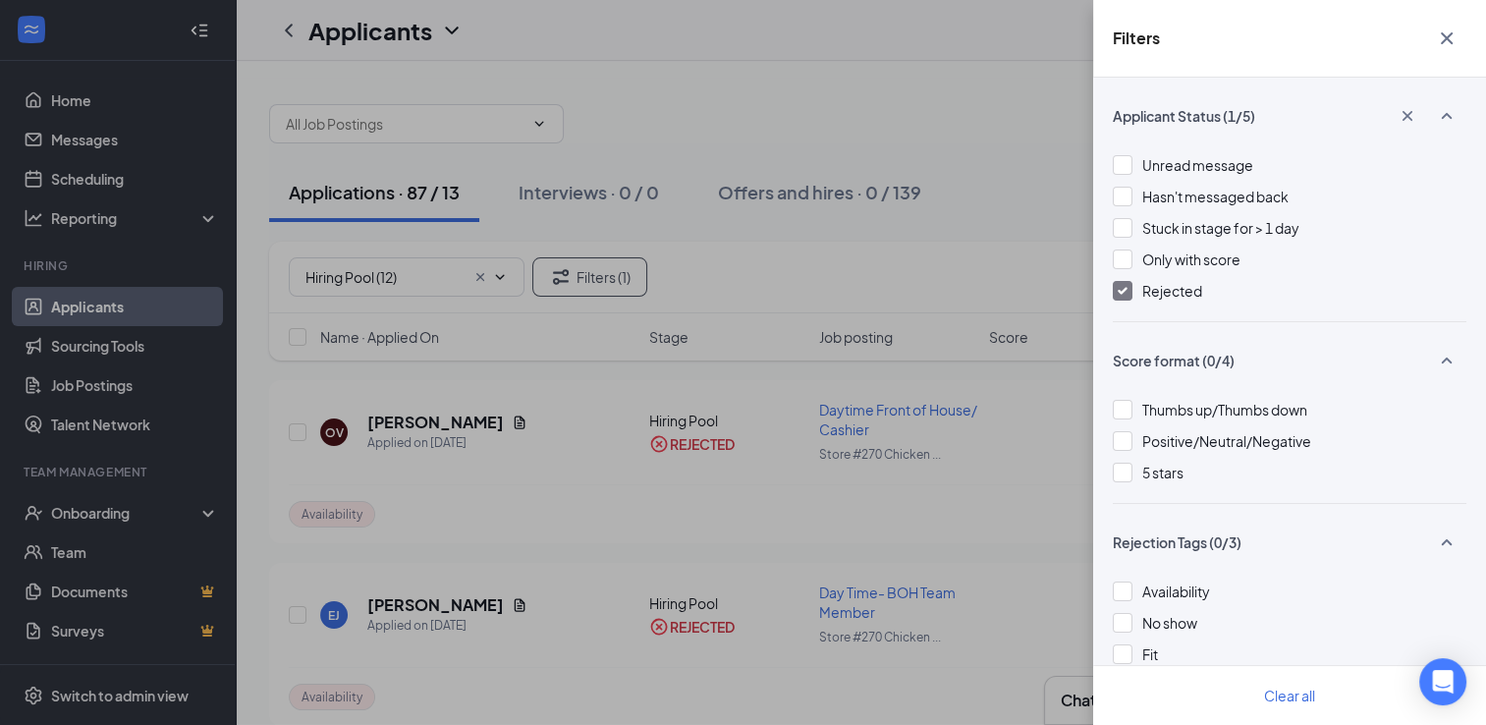
click at [1438, 42] on icon "Cross" at bounding box center [1447, 39] width 24 height 24
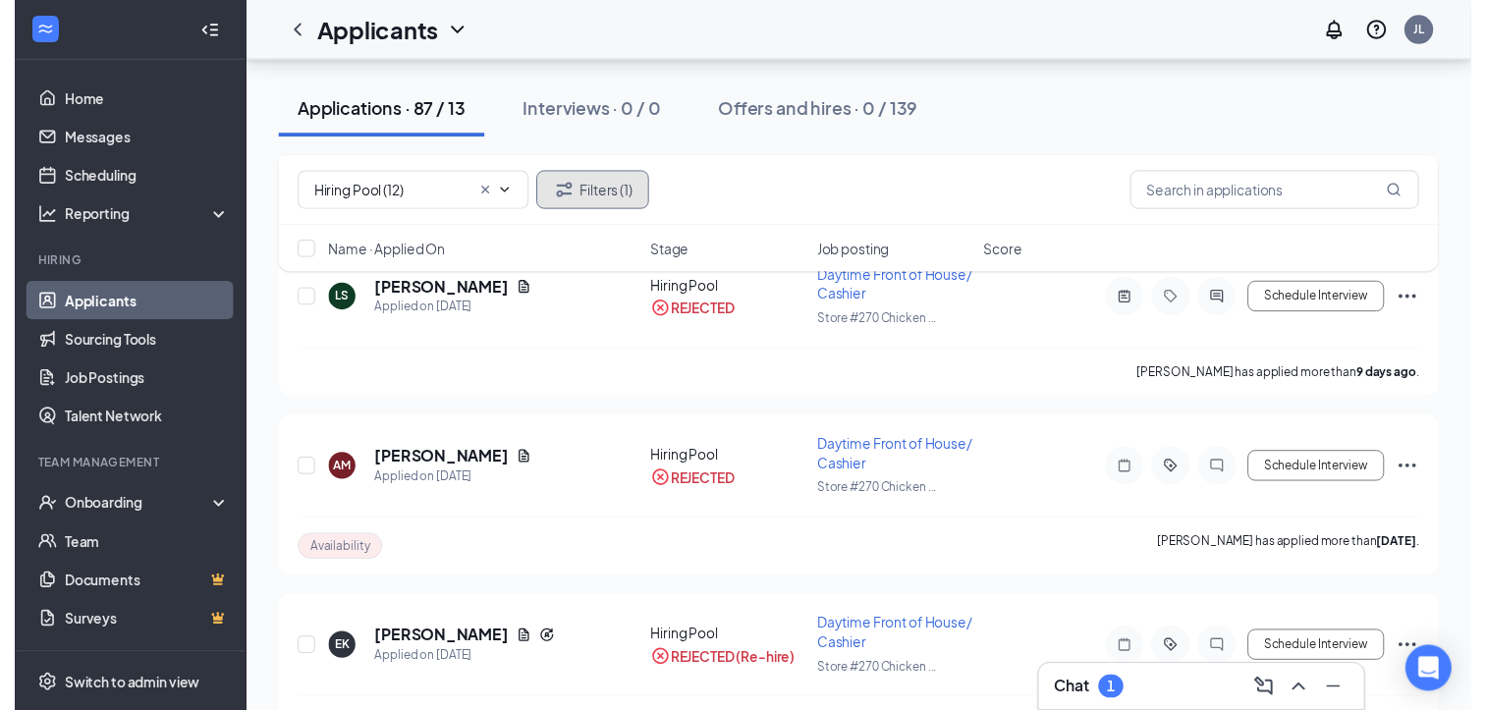
scroll to position [1378, 0]
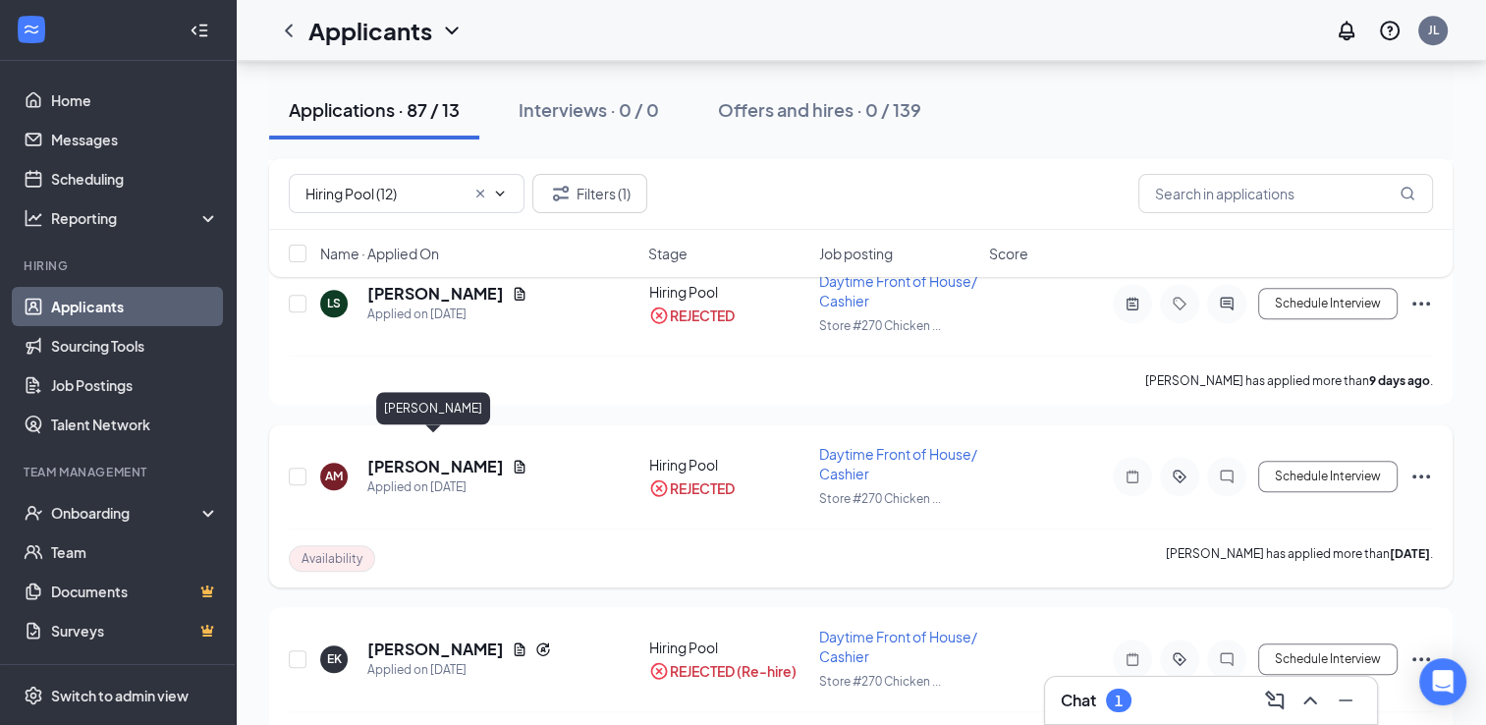
click at [444, 456] on h5 "[PERSON_NAME]" at bounding box center [435, 467] width 137 height 22
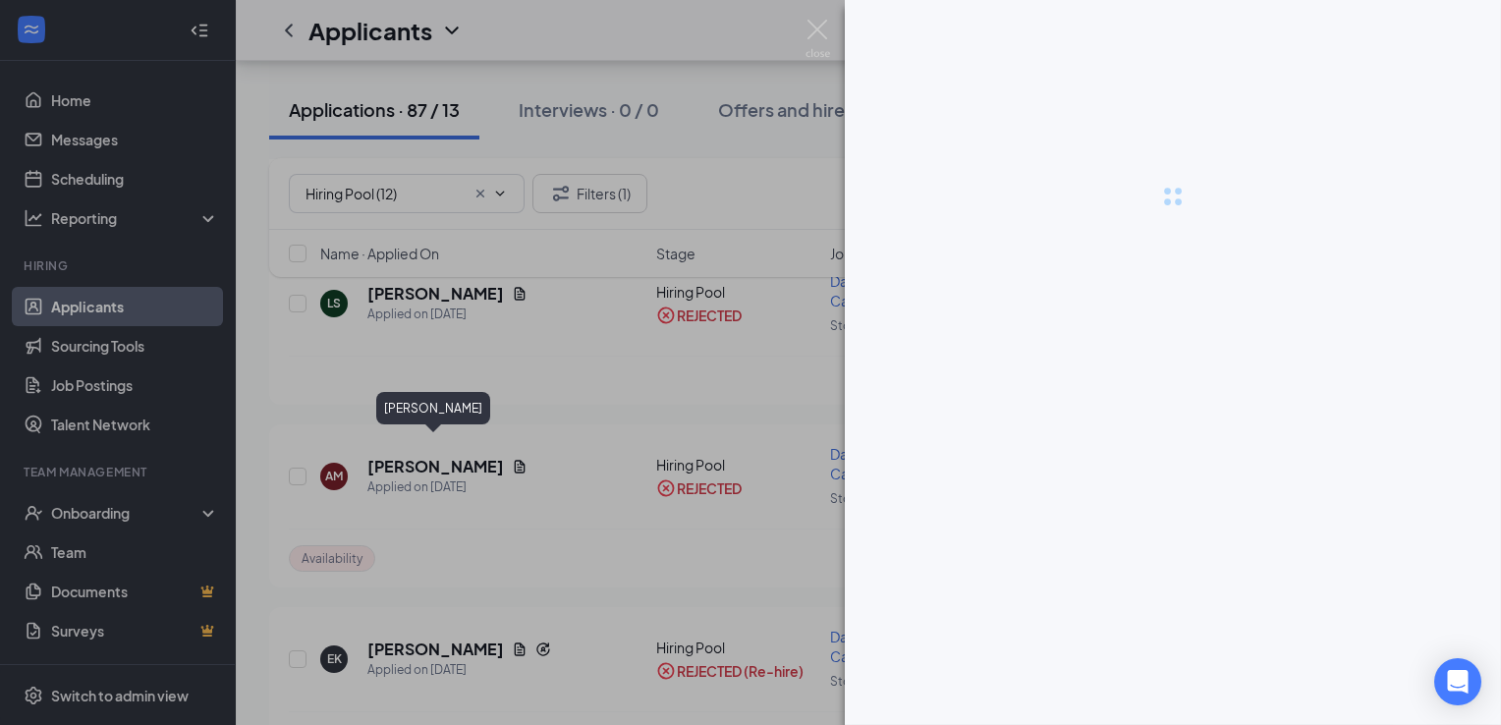
click at [440, 435] on div at bounding box center [750, 362] width 1501 height 725
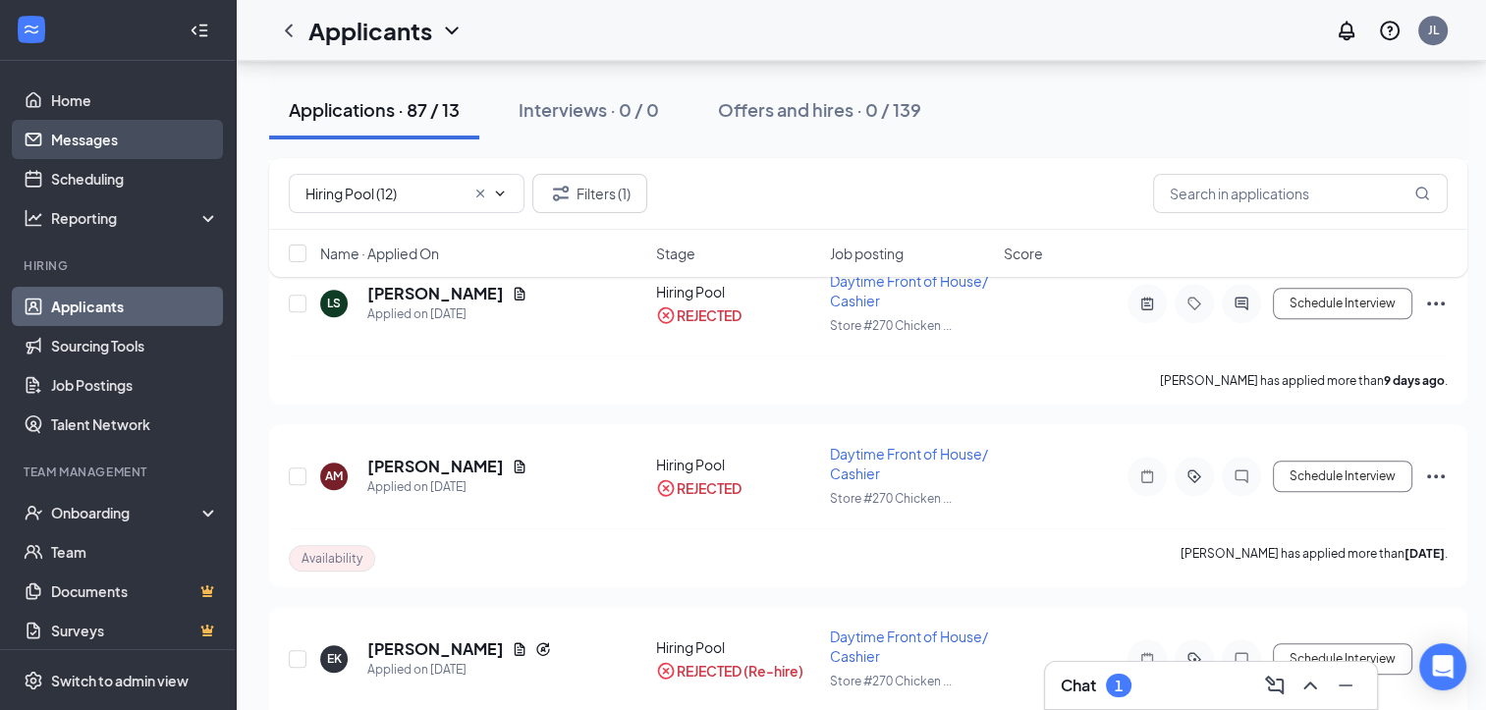
click at [98, 131] on link "Messages" at bounding box center [135, 139] width 168 height 39
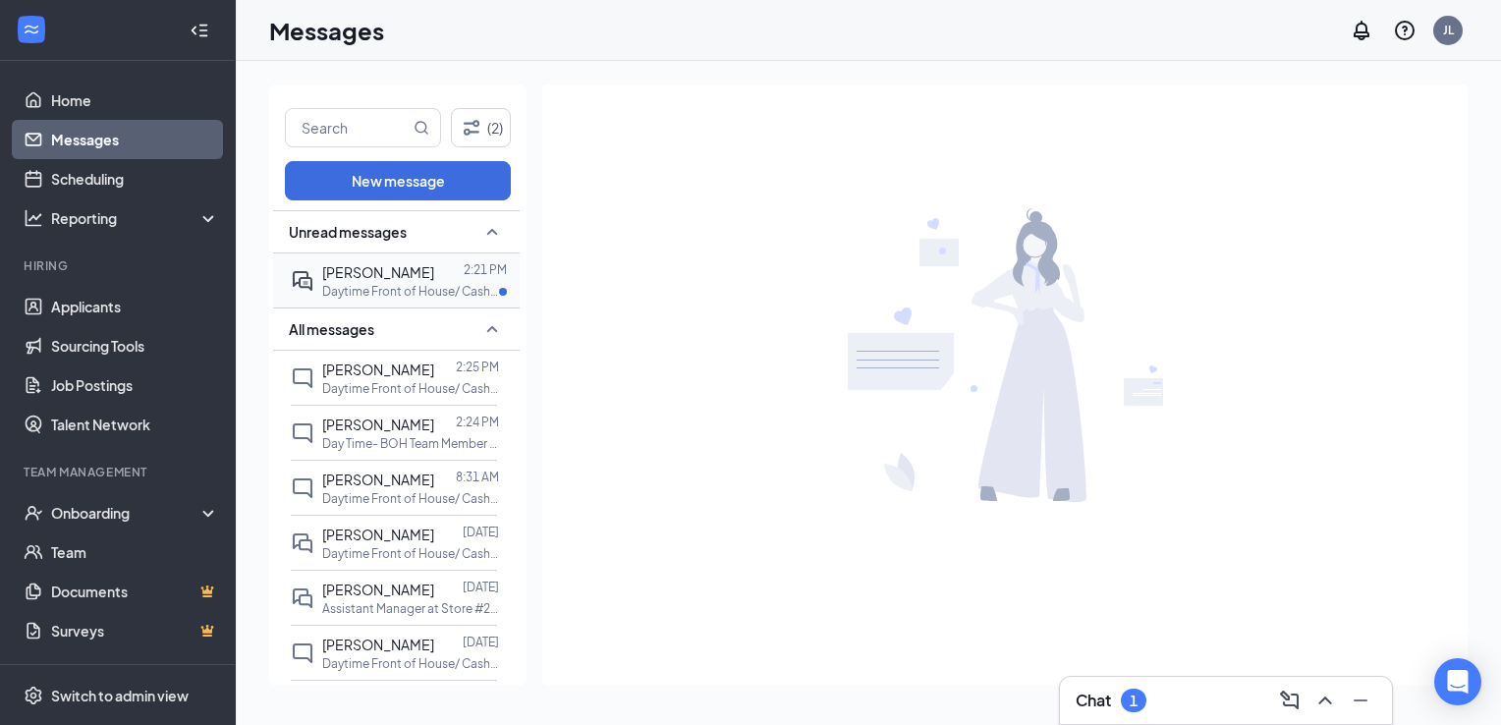
click at [347, 280] on div "[PERSON_NAME]" at bounding box center [378, 272] width 112 height 22
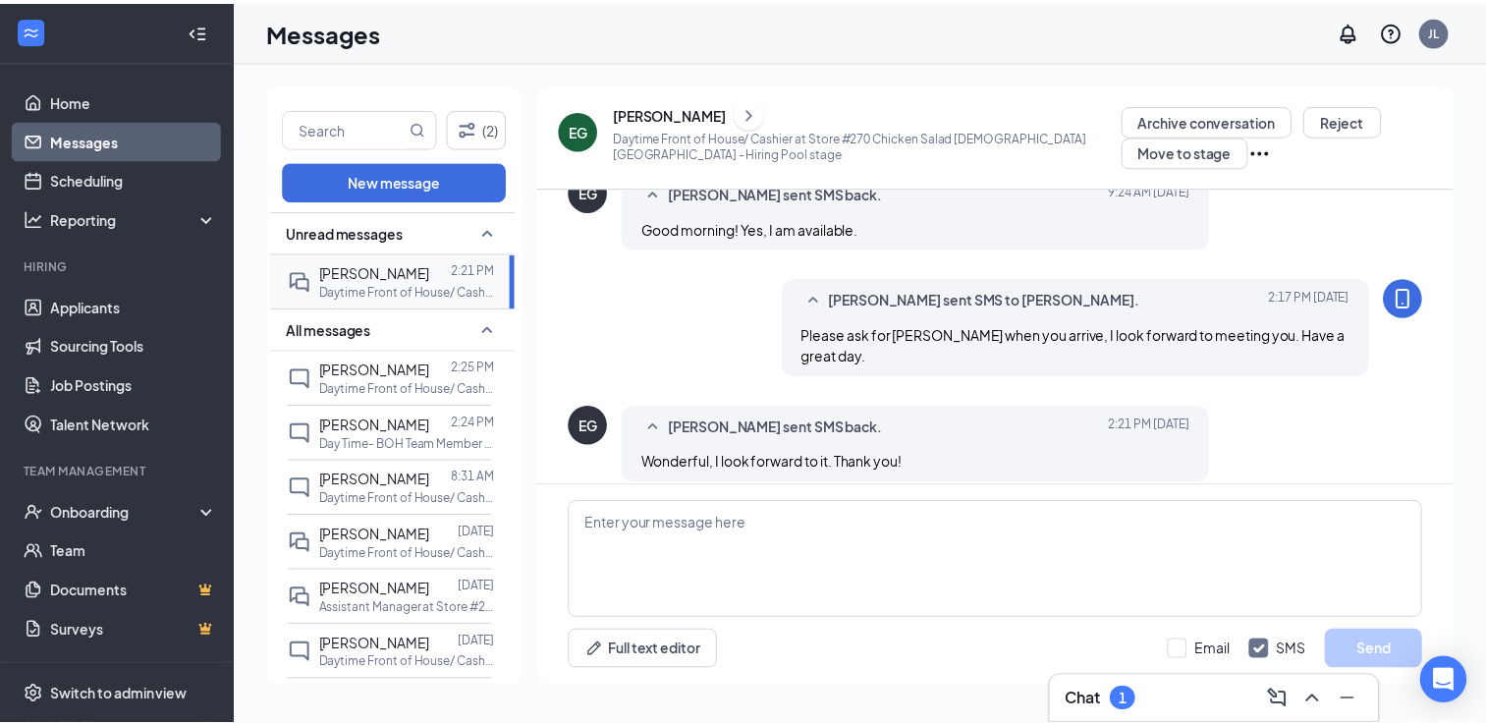
scroll to position [204, 0]
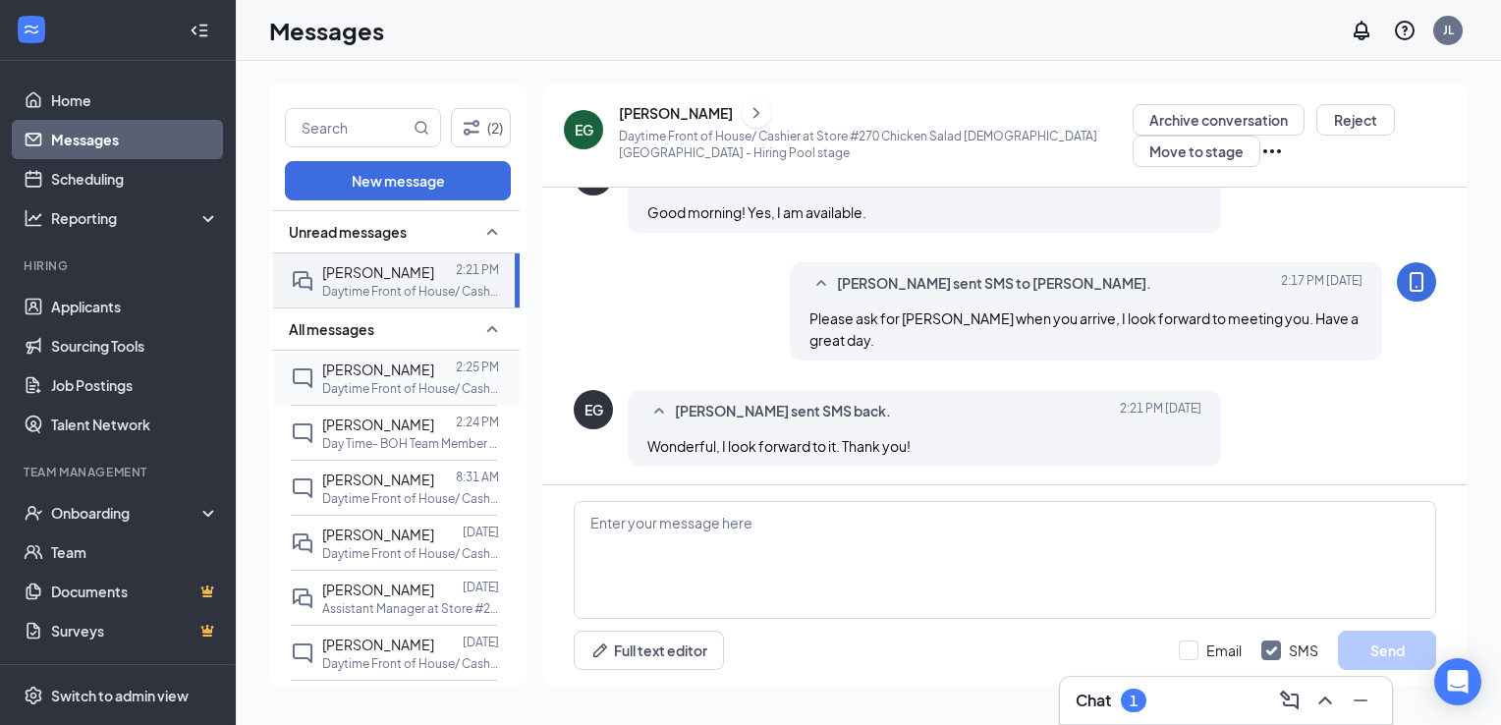
click at [367, 365] on span "[PERSON_NAME]" at bounding box center [378, 369] width 112 height 18
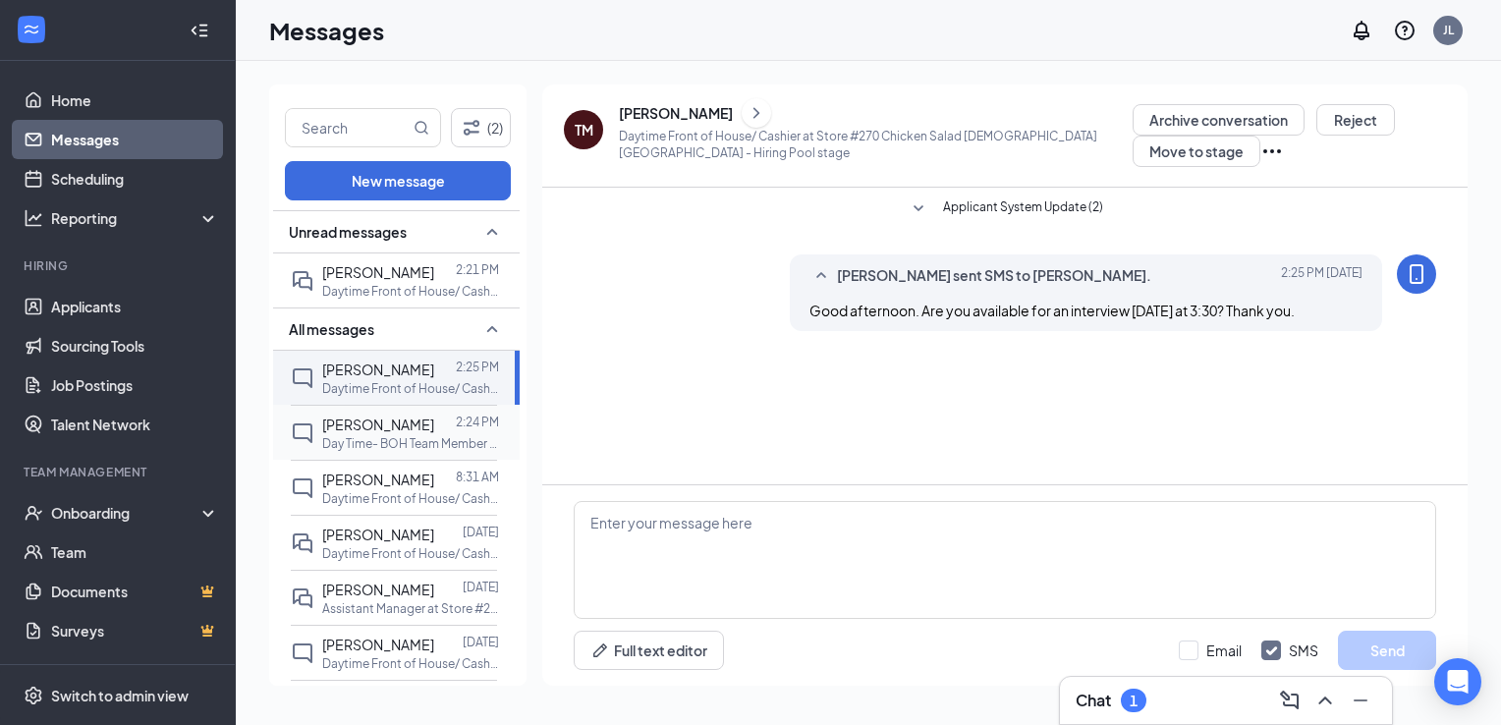
click at [385, 435] on p "Day Time- BOH Team Member at Store #270 Chicken Salad [DEMOGRAPHIC_DATA] [GEOGR…" at bounding box center [410, 443] width 177 height 17
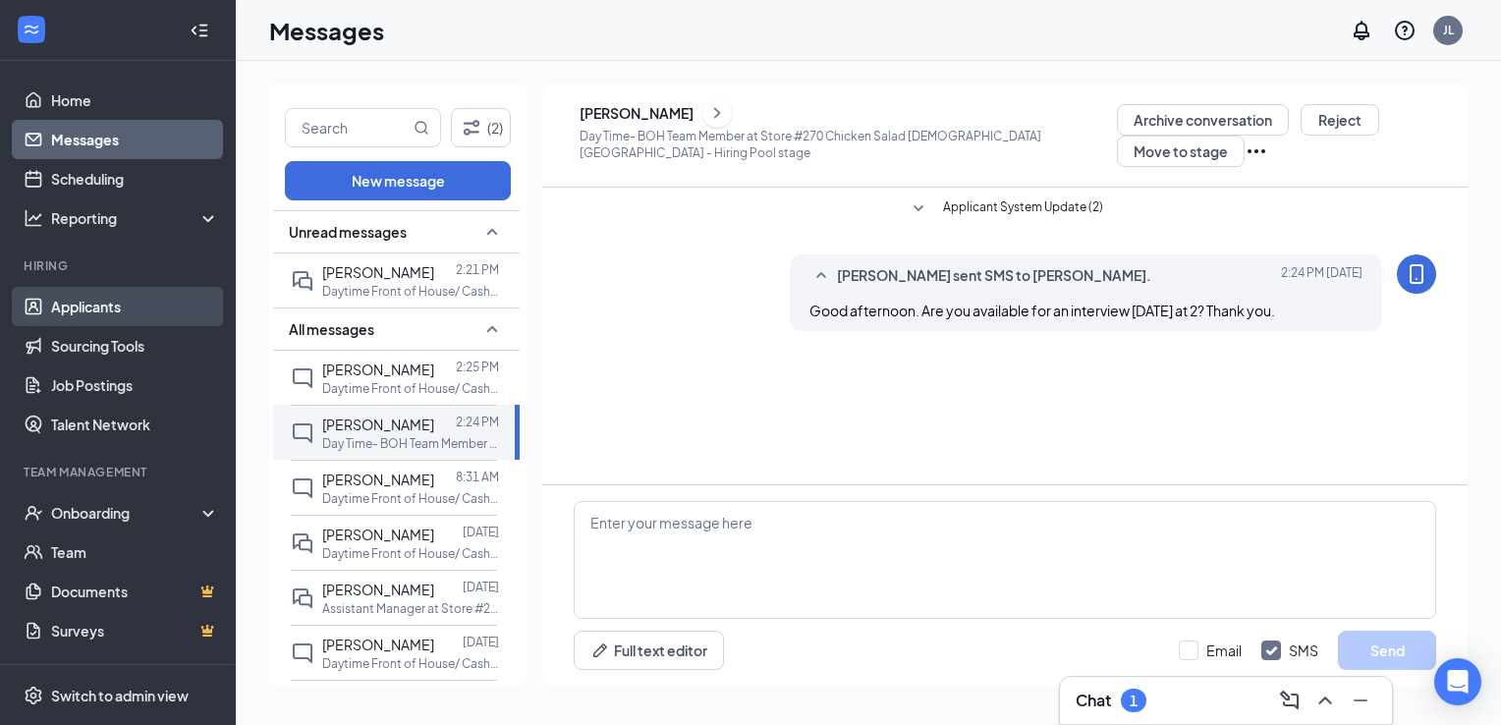
click at [102, 301] on link "Applicants" at bounding box center [135, 306] width 168 height 39
